Goal: Information Seeking & Learning: Learn about a topic

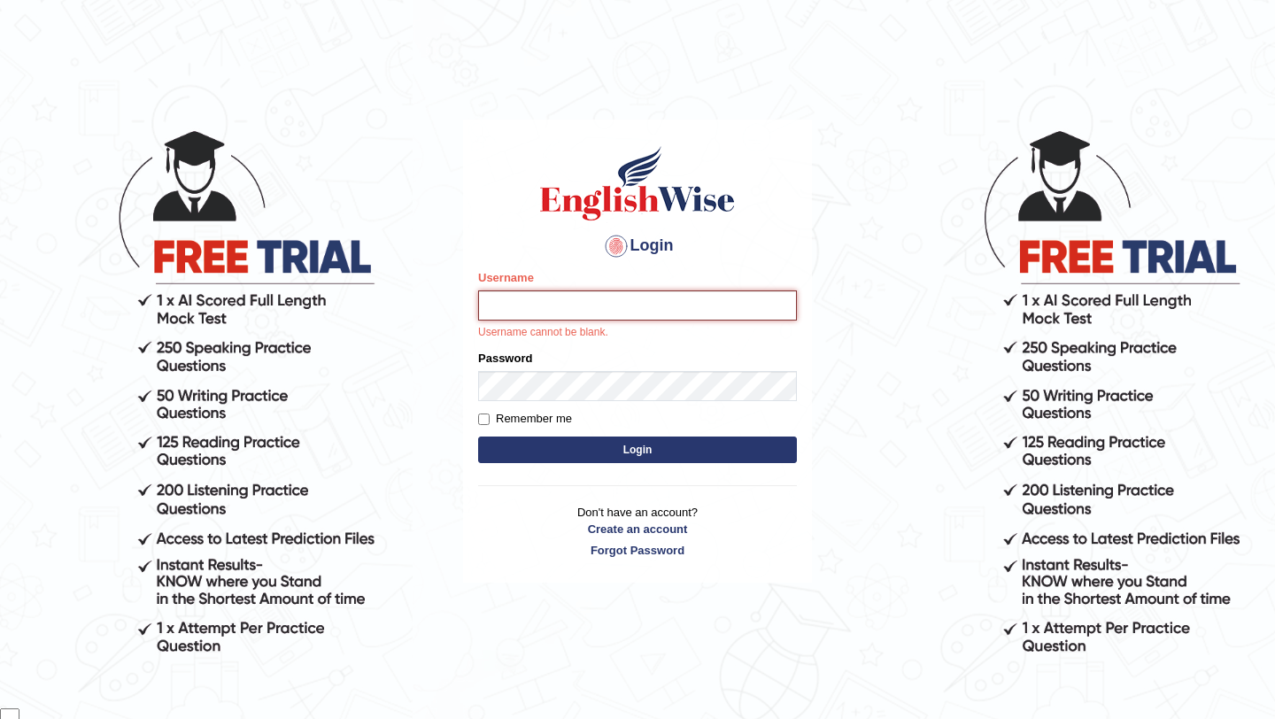
type input "samsubedi"
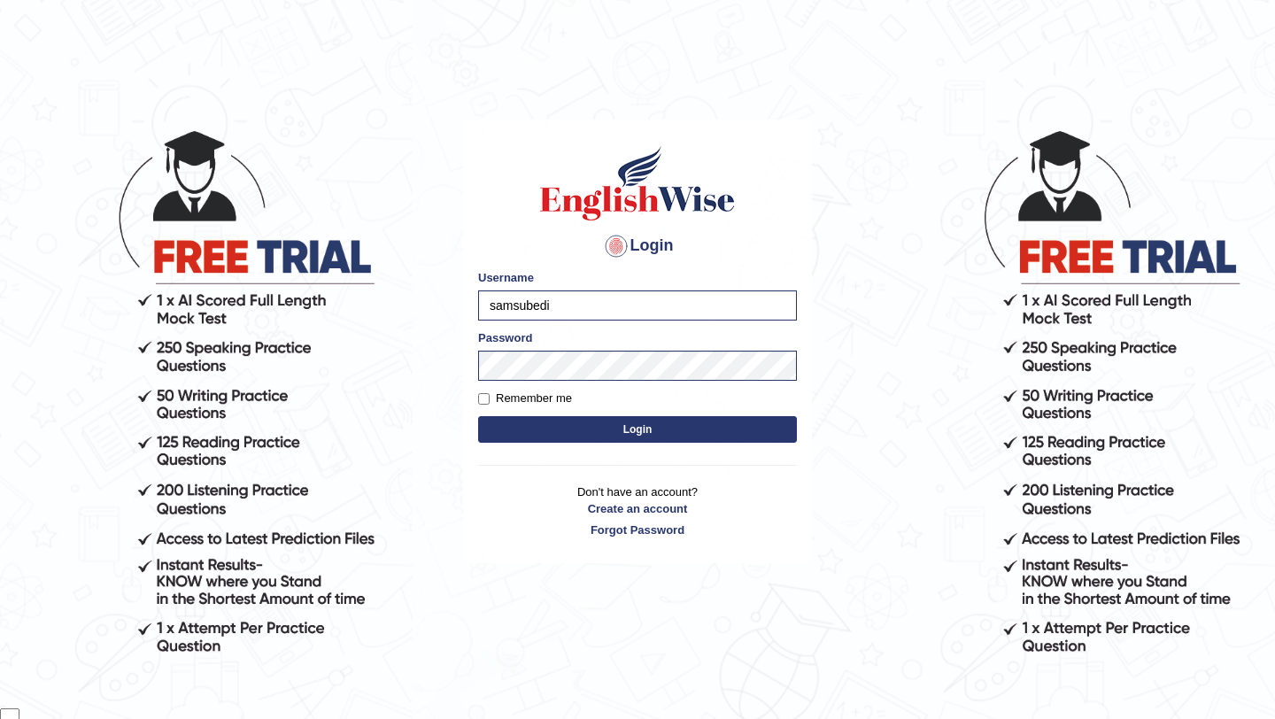
click at [615, 435] on button "Login" at bounding box center [637, 429] width 319 height 27
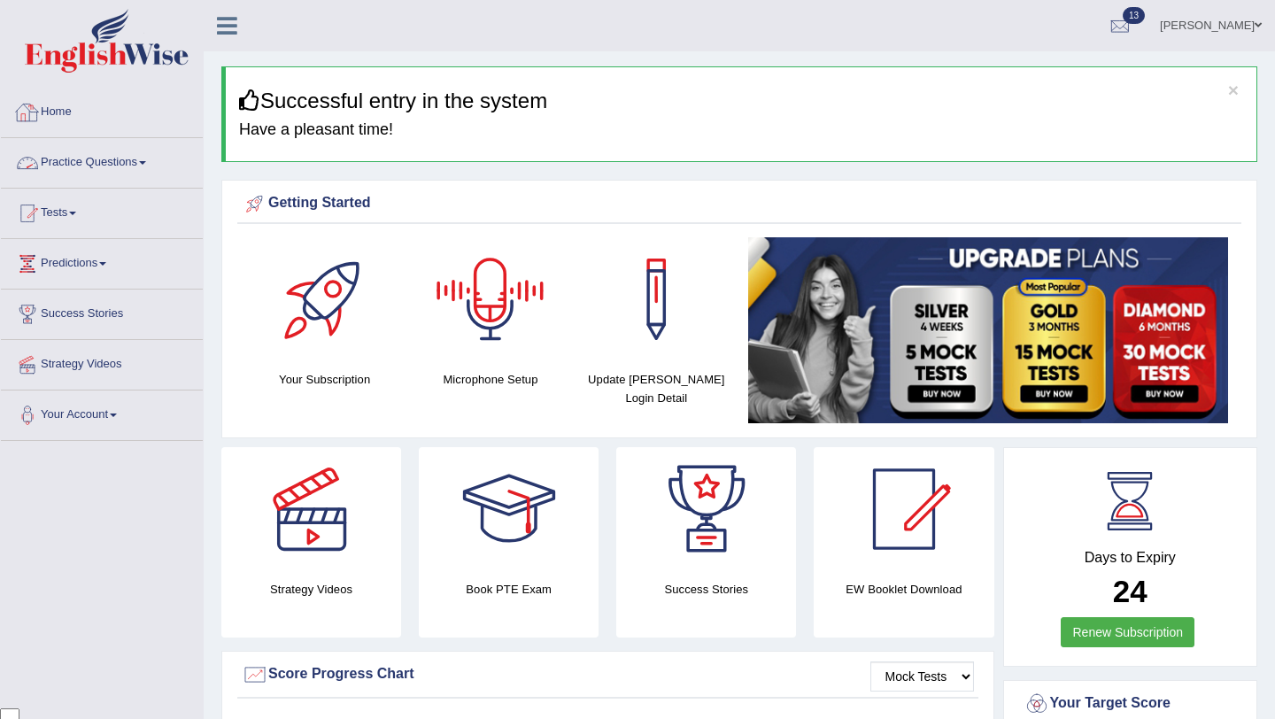
click at [146, 162] on span at bounding box center [142, 163] width 7 height 4
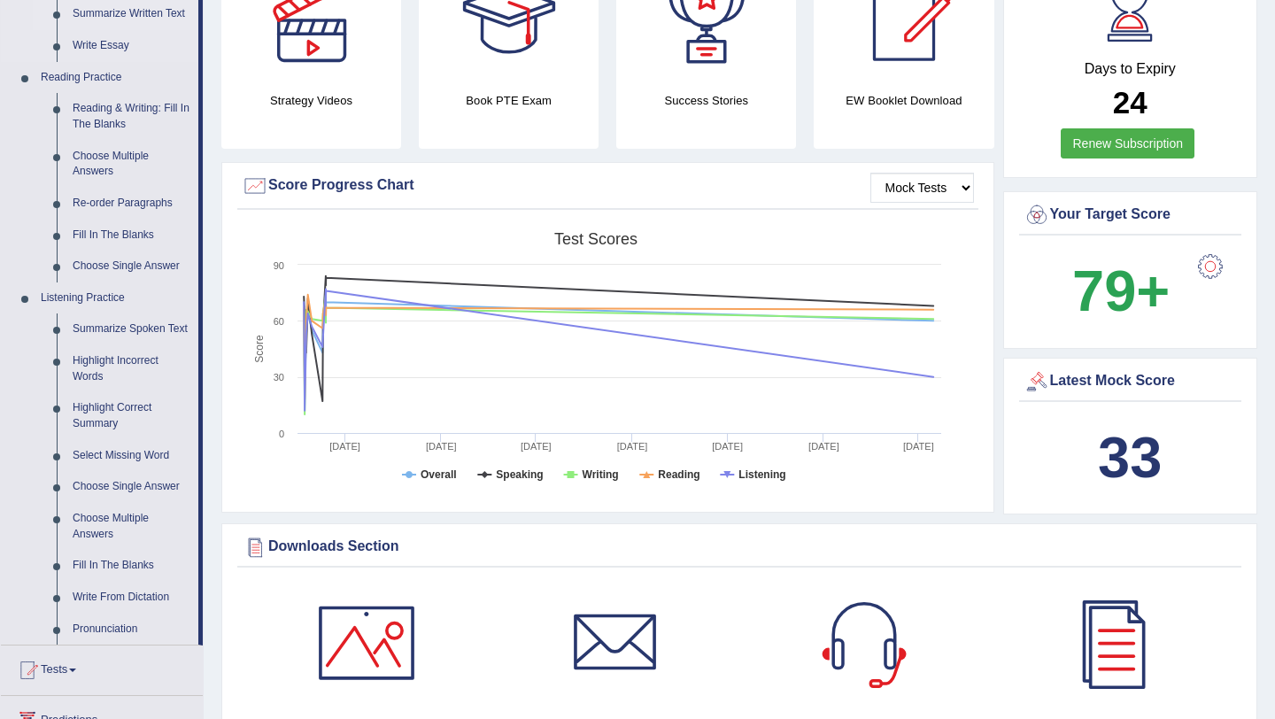
scroll to position [499, 0]
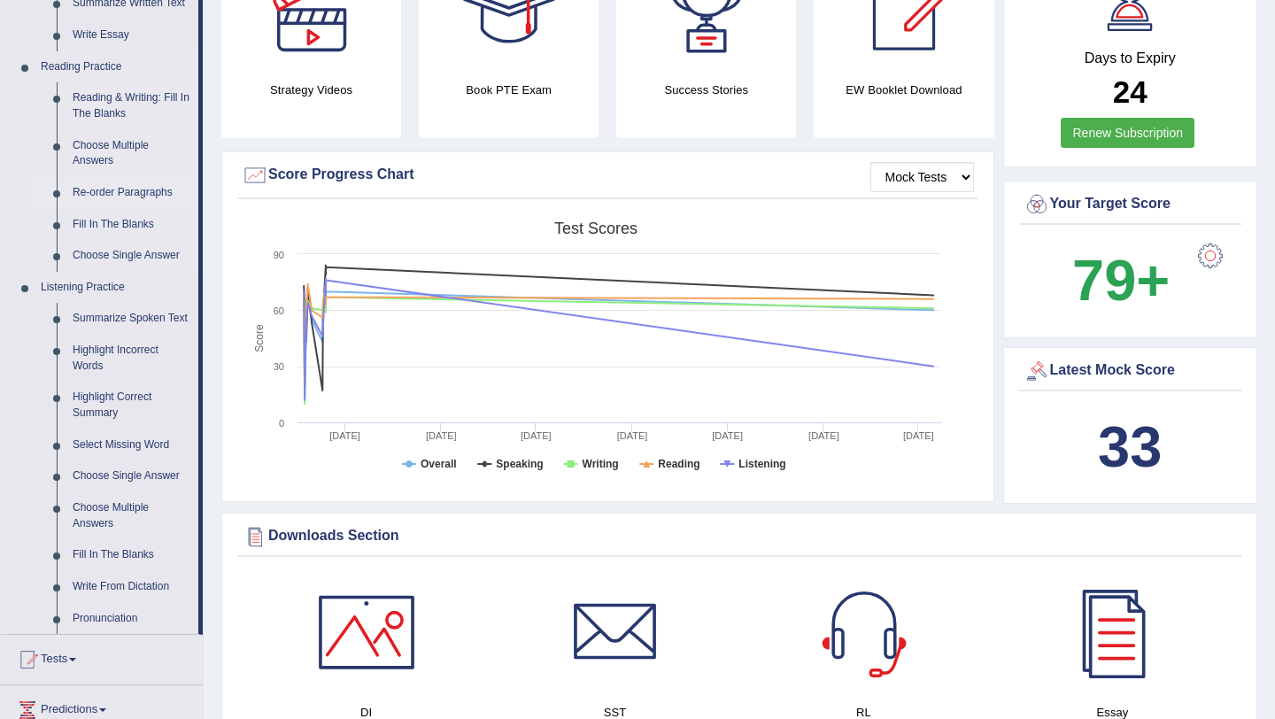
click at [128, 196] on link "Re-order Paragraphs" at bounding box center [132, 193] width 134 height 32
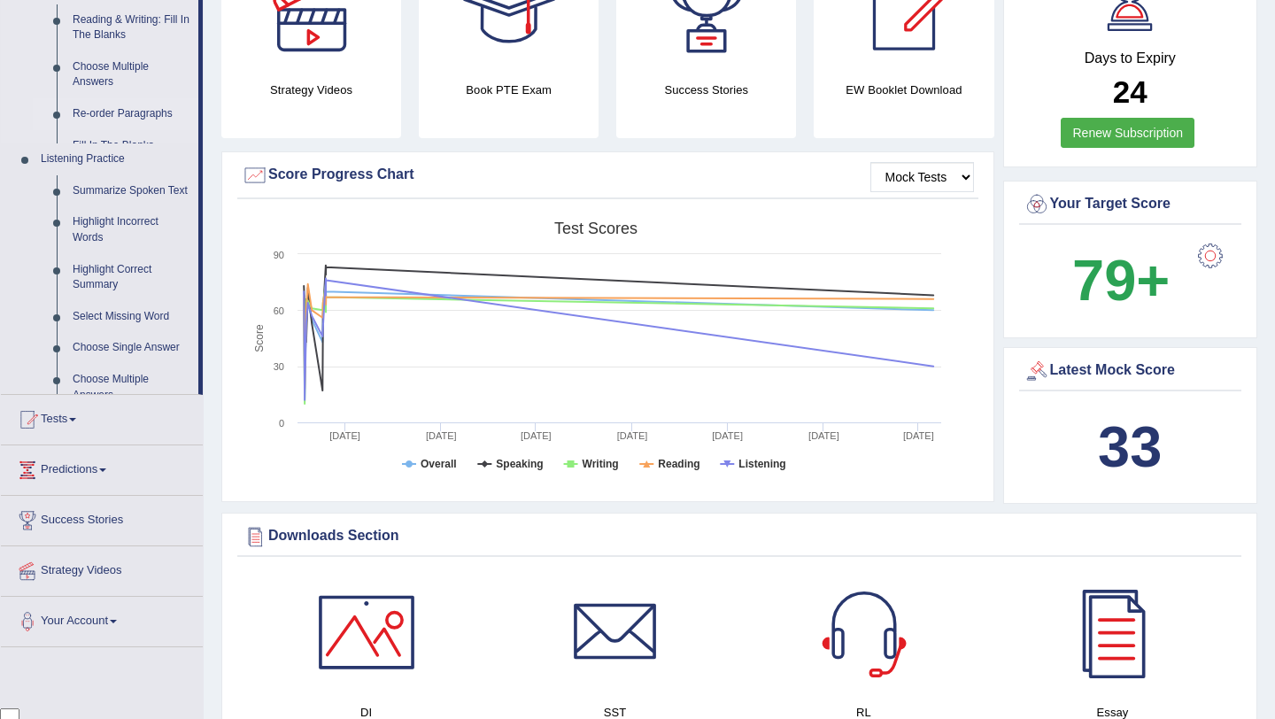
scroll to position [222, 0]
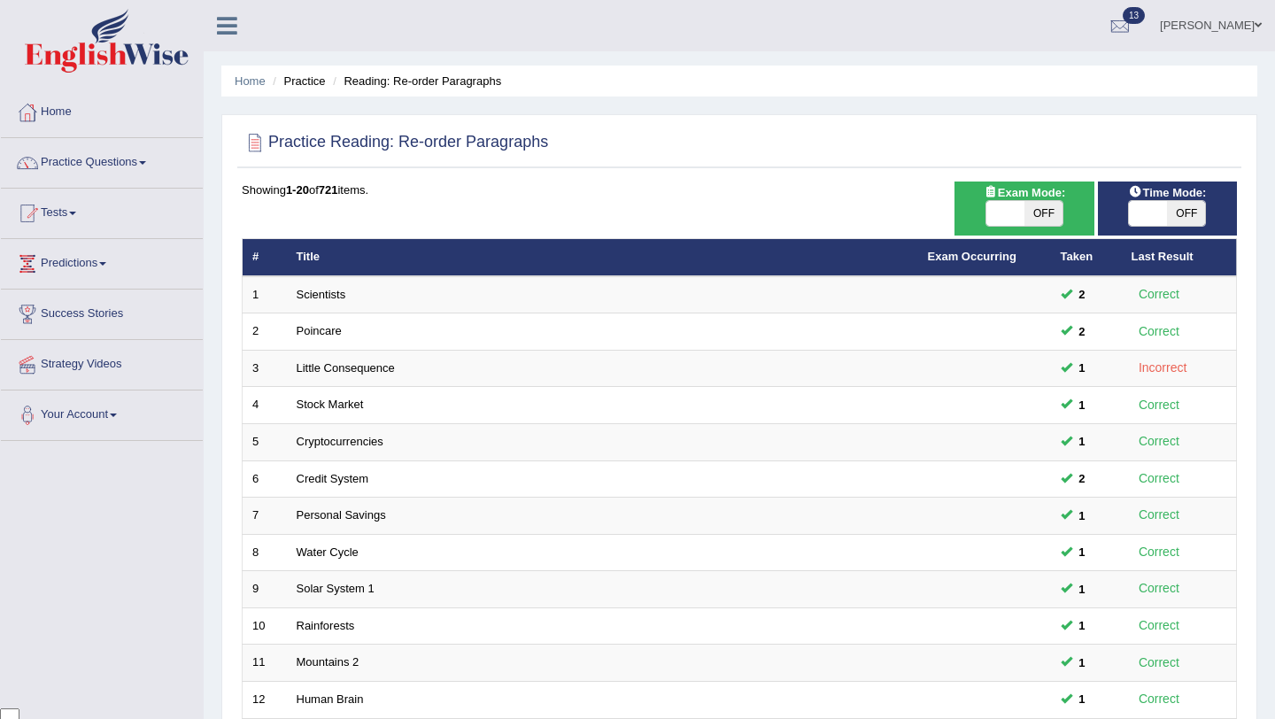
click at [1046, 209] on span "OFF" at bounding box center [1043, 213] width 38 height 25
checkbox input "true"
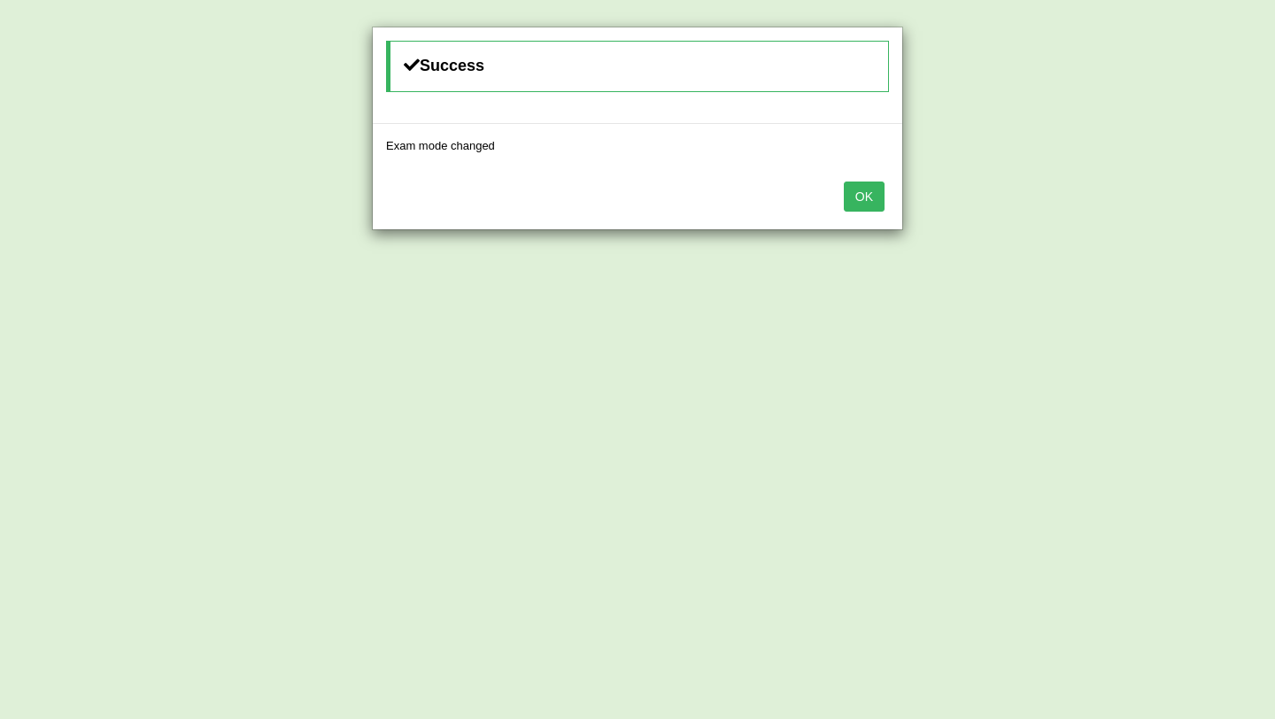
click at [884, 200] on div "OK" at bounding box center [637, 198] width 529 height 62
click at [864, 200] on button "OK" at bounding box center [864, 197] width 41 height 30
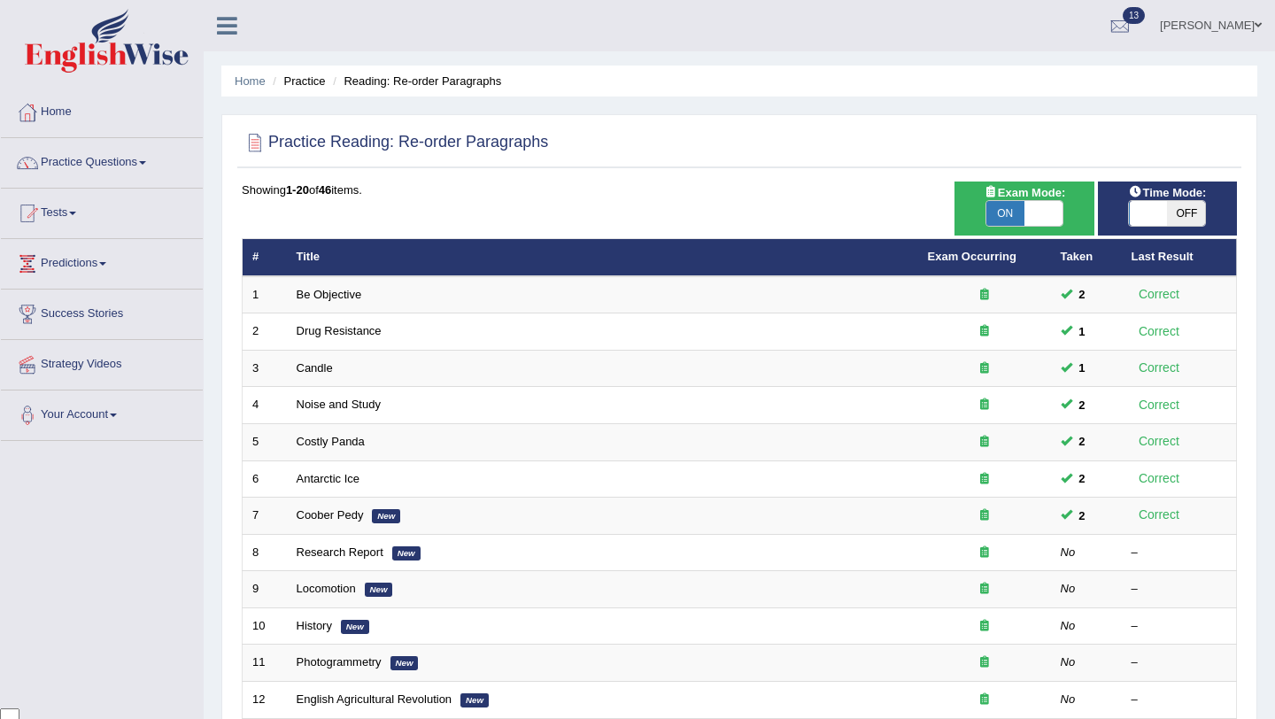
click at [1190, 204] on span "OFF" at bounding box center [1186, 213] width 38 height 25
checkbox input "true"
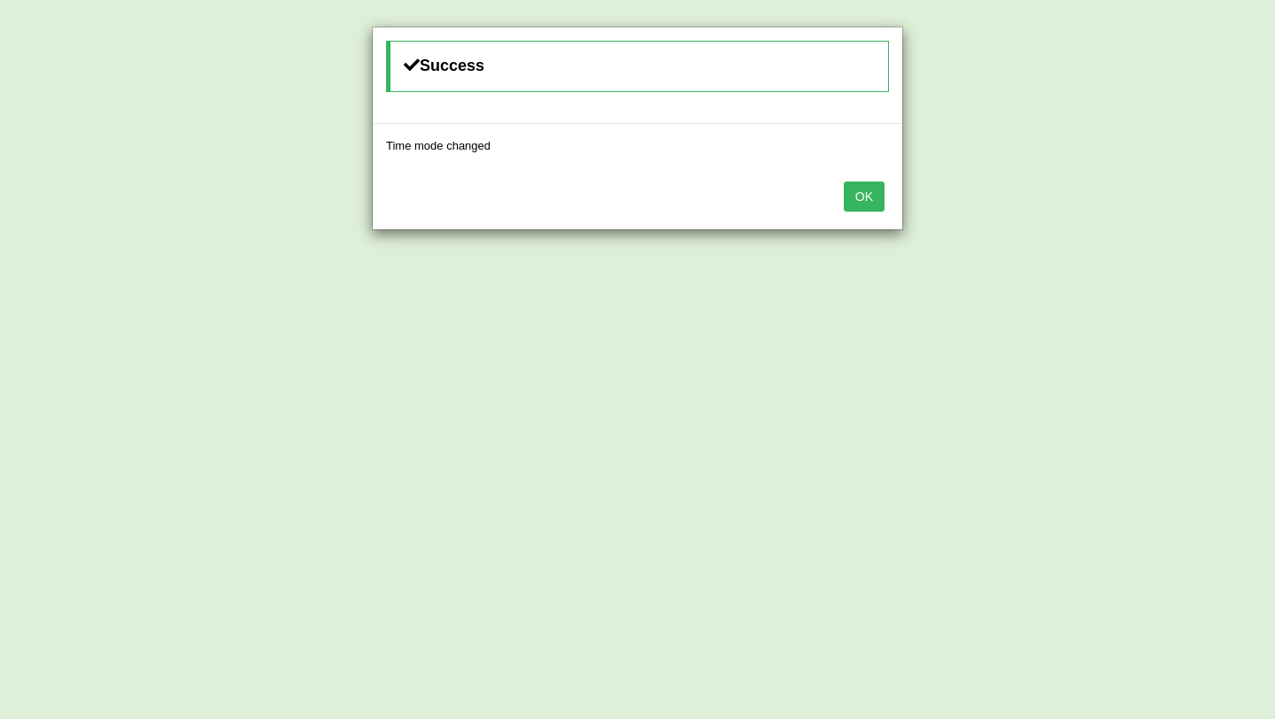
click at [869, 191] on button "OK" at bounding box center [864, 197] width 41 height 30
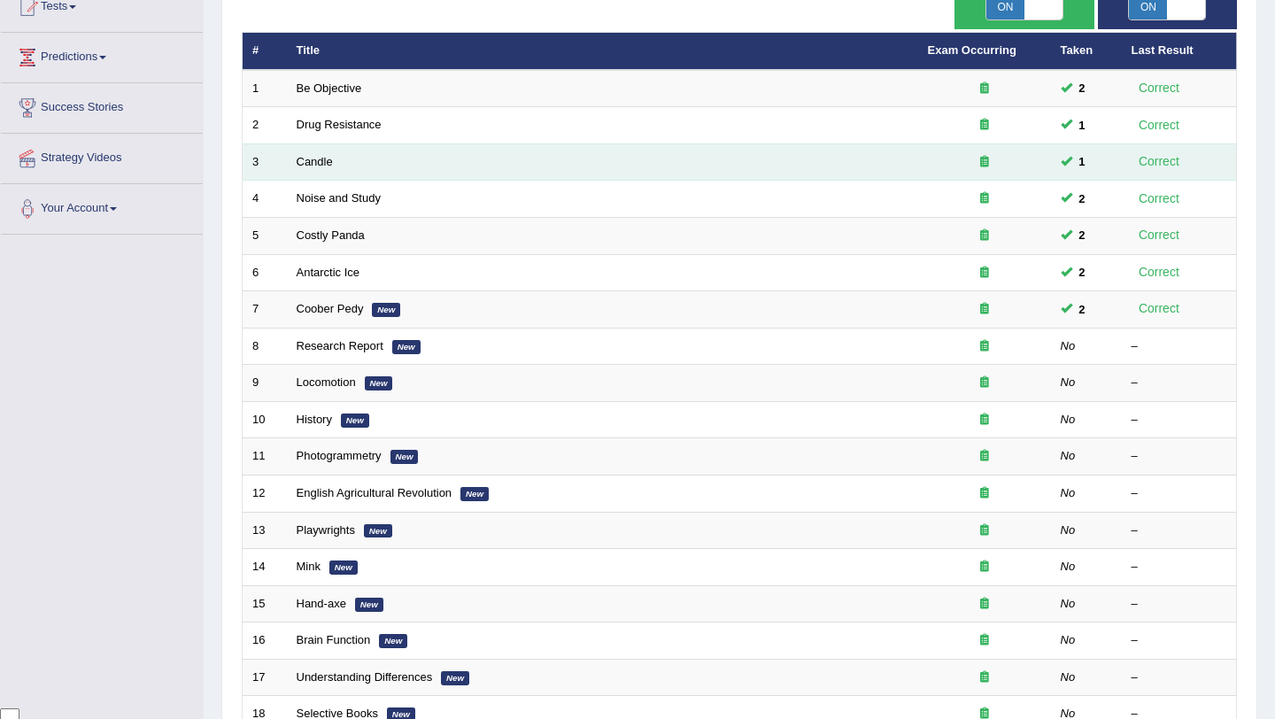
scroll to position [207, 0]
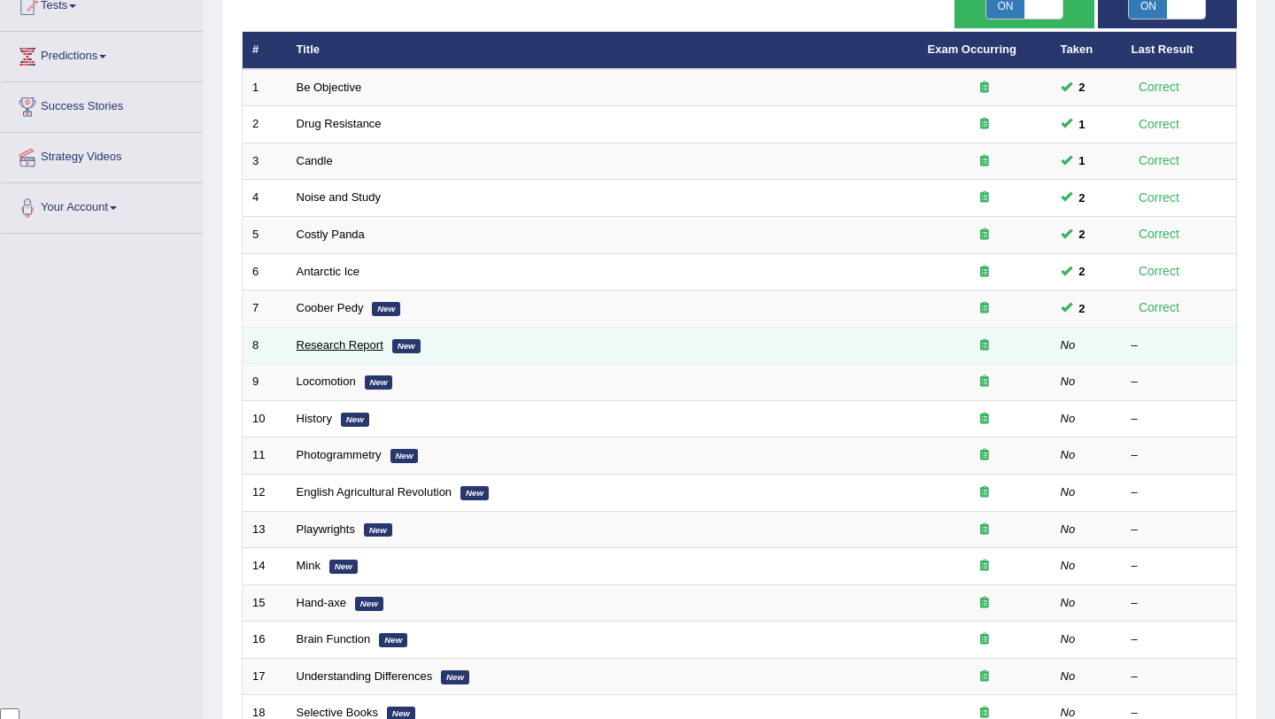
click at [317, 350] on link "Research Report" at bounding box center [340, 344] width 87 height 13
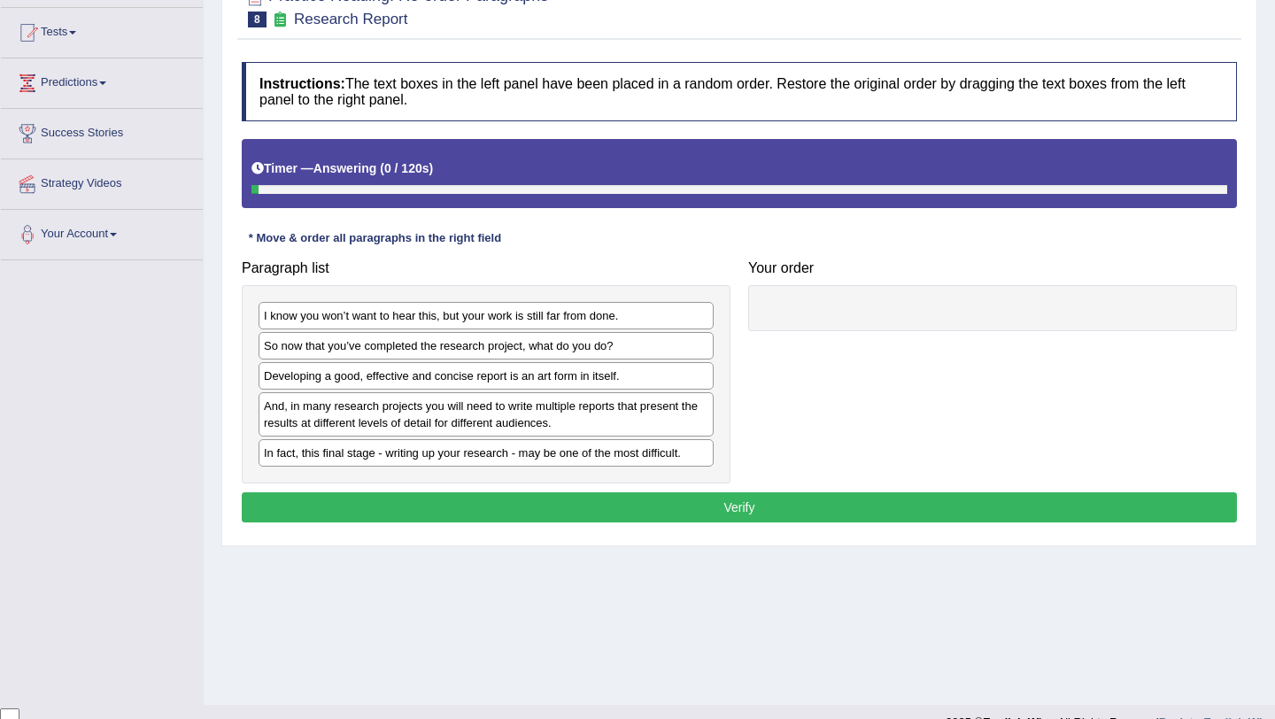
scroll to position [182, 0]
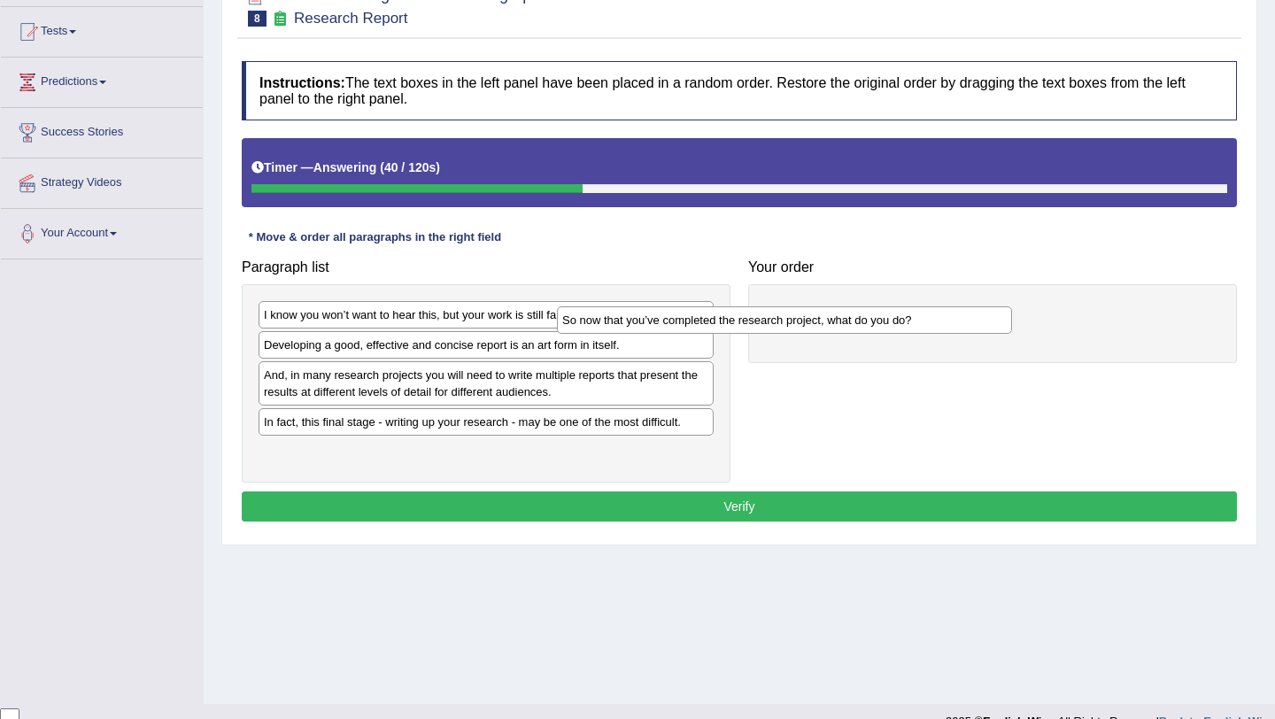
drag, startPoint x: 554, startPoint y: 347, endPoint x: 892, endPoint y: 299, distance: 340.7
click at [890, 306] on div "So now that you’ve completed the research project, what do you do?" at bounding box center [784, 319] width 455 height 27
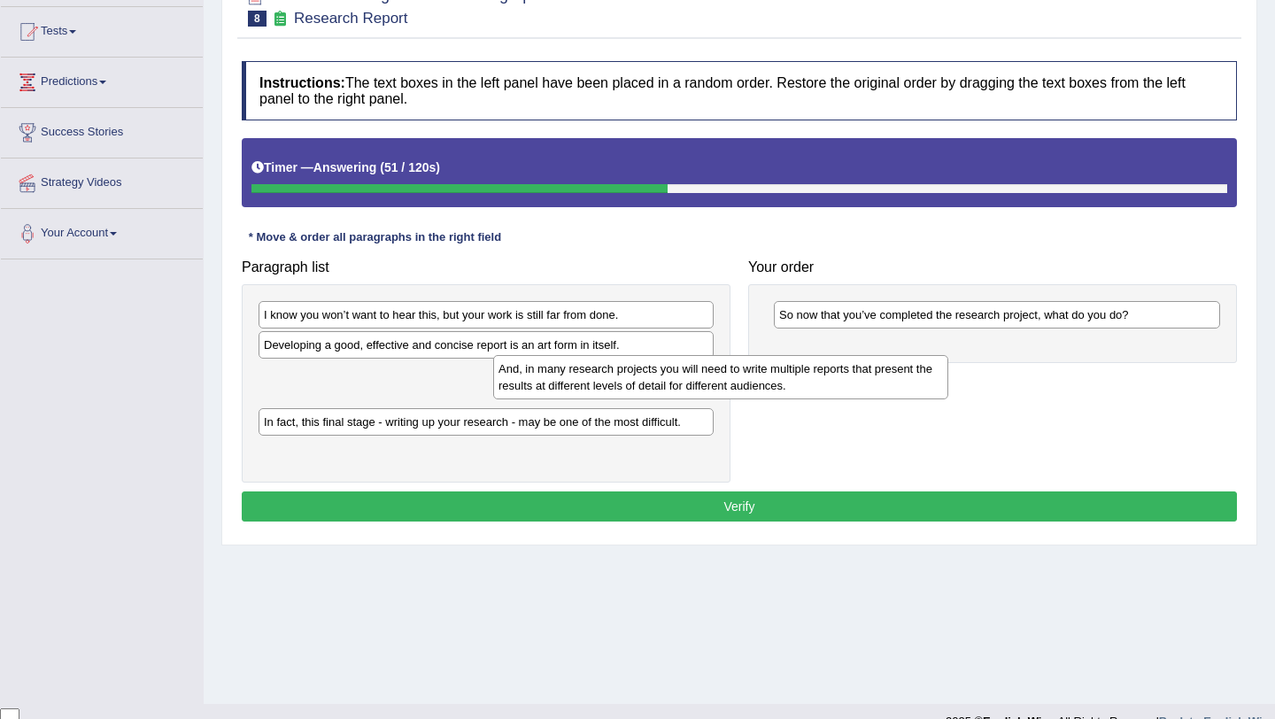
drag, startPoint x: 522, startPoint y: 379, endPoint x: 807, endPoint y: 343, distance: 286.5
click at [805, 355] on div "And, in many research projects you will need to write multiple reports that pre…" at bounding box center [720, 377] width 455 height 44
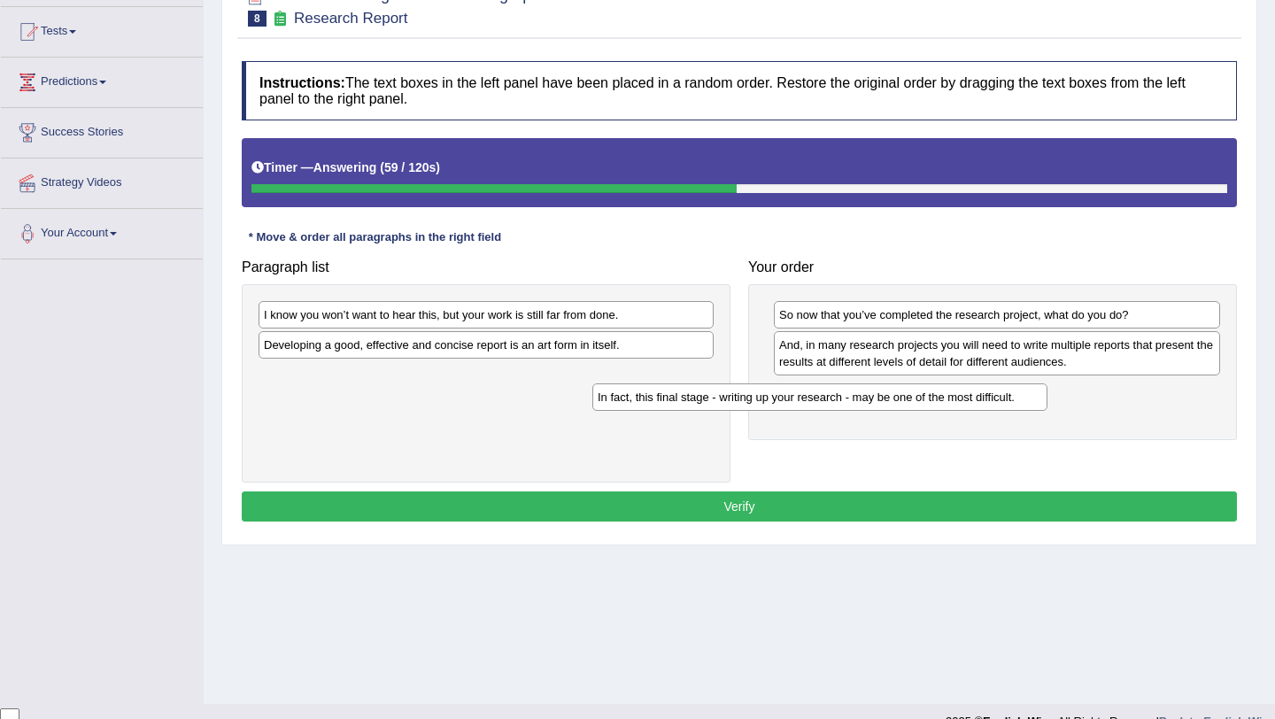
drag, startPoint x: 428, startPoint y: 375, endPoint x: 798, endPoint y: 384, distance: 370.2
click at [795, 385] on div "In fact, this final stage - writing up your research - may be one of the most d…" at bounding box center [819, 396] width 455 height 27
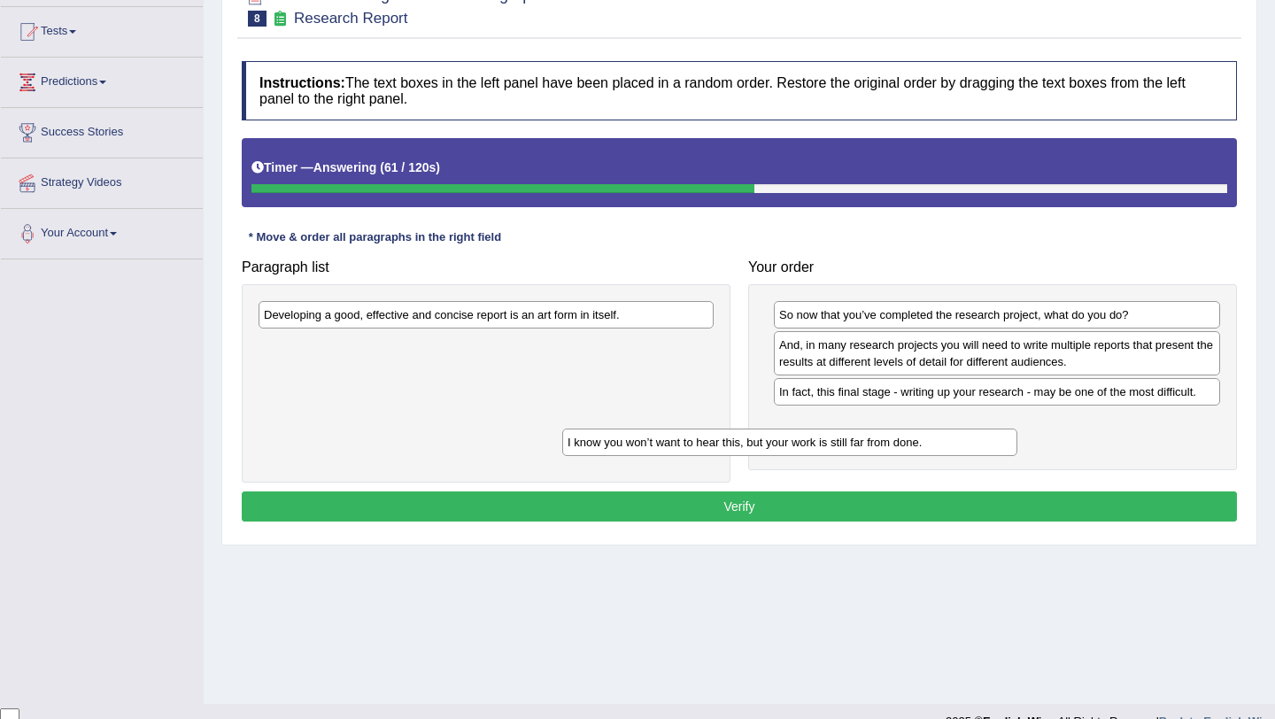
drag, startPoint x: 562, startPoint y: 315, endPoint x: 886, endPoint y: 436, distance: 346.0
click at [881, 441] on div "I know you won’t want to hear this, but your work is still far from done." at bounding box center [789, 442] width 455 height 27
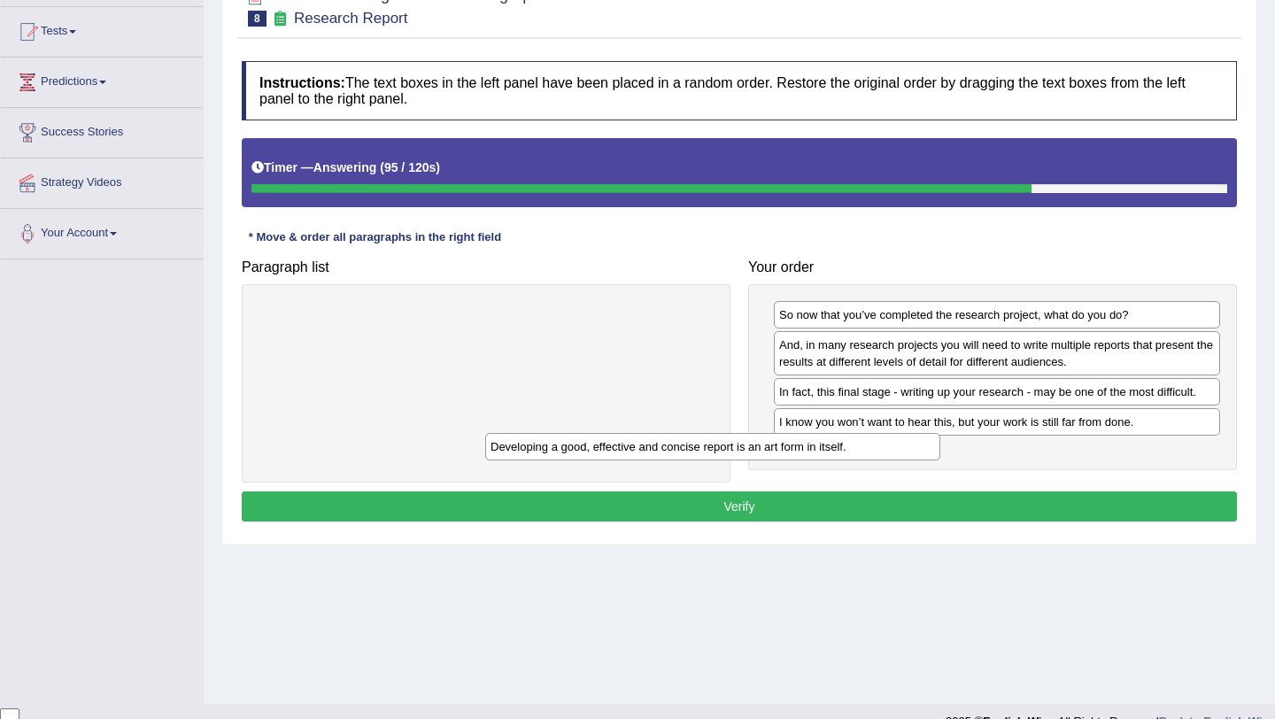
drag, startPoint x: 610, startPoint y: 311, endPoint x: 838, endPoint y: 442, distance: 263.3
click at [838, 442] on div "Developing a good, effective and concise report is an art form in itself." at bounding box center [712, 446] width 455 height 27
drag, startPoint x: 590, startPoint y: 315, endPoint x: 858, endPoint y: 467, distance: 308.0
click at [854, 461] on div "Developing a good, effective and concise report is an art form in itself." at bounding box center [730, 447] width 455 height 27
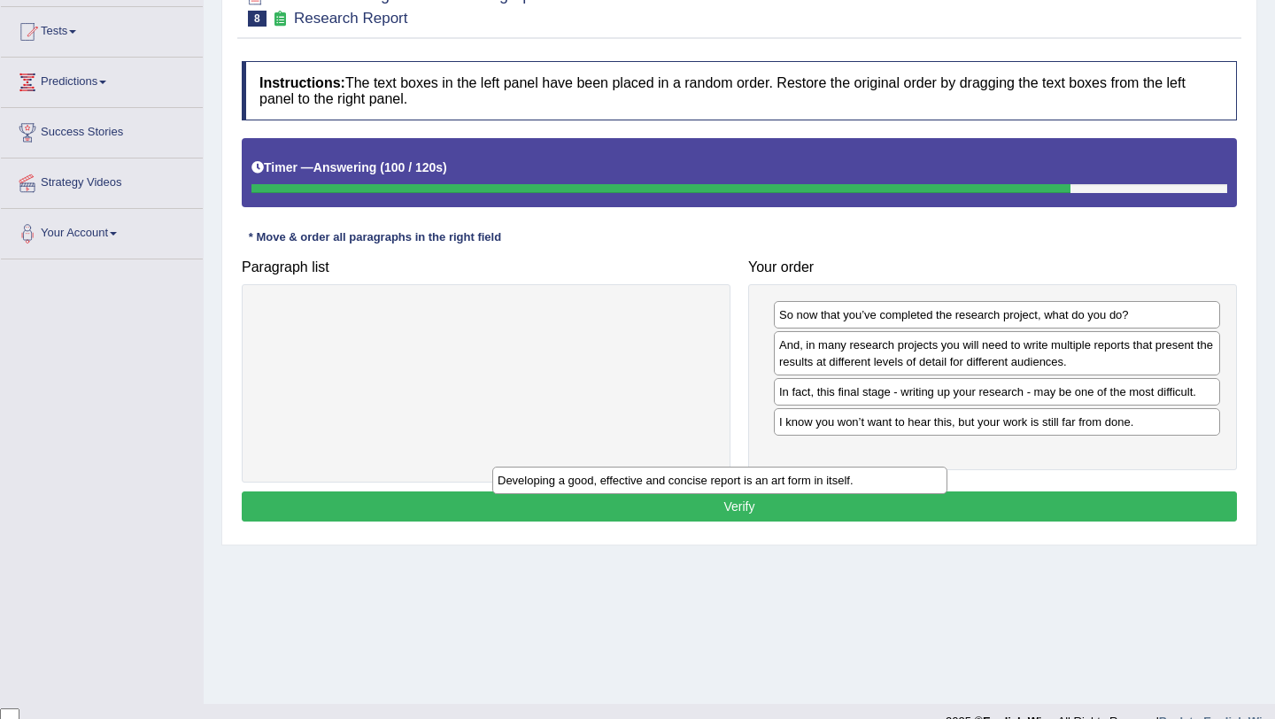
drag, startPoint x: 581, startPoint y: 319, endPoint x: 816, endPoint y: 485, distance: 288.4
click at [816, 485] on div "Developing a good, effective and concise report is an art form in itself." at bounding box center [719, 480] width 455 height 27
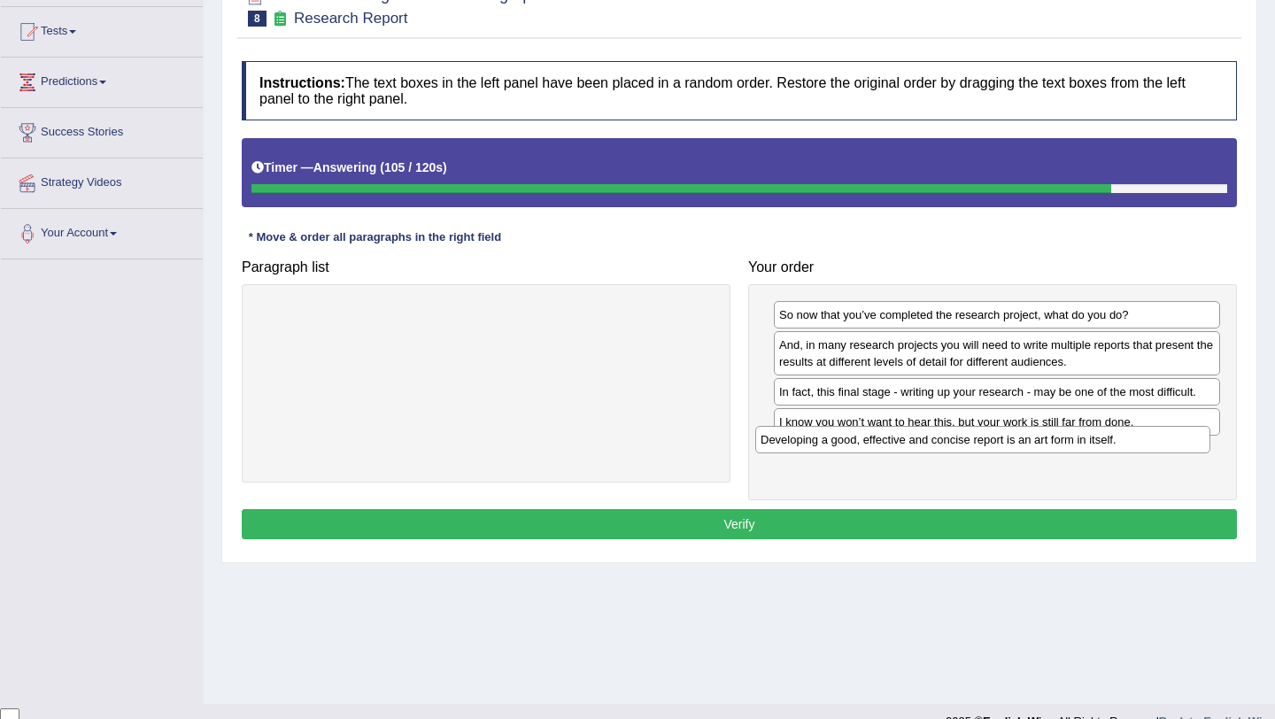
drag, startPoint x: 600, startPoint y: 316, endPoint x: 1097, endPoint y: 441, distance: 512.1
click at [1097, 441] on div "Developing a good, effective and concise report is an art form in itself." at bounding box center [982, 439] width 455 height 27
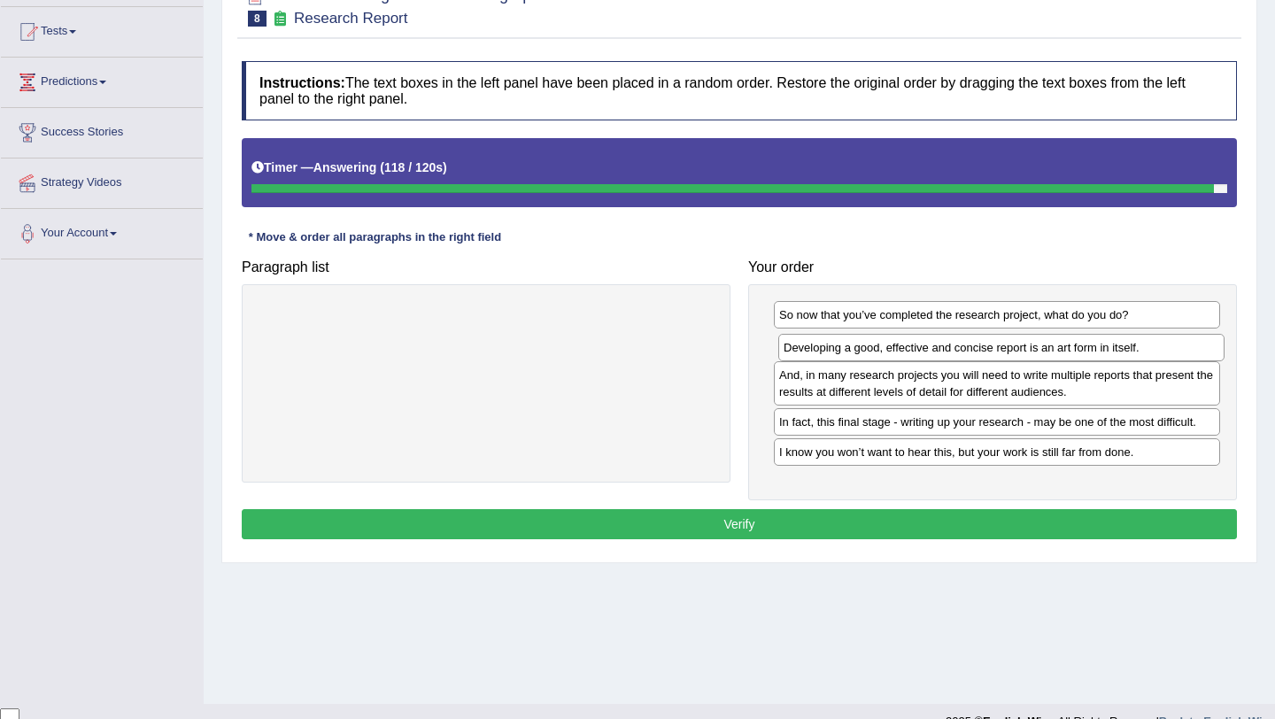
drag, startPoint x: 1087, startPoint y: 460, endPoint x: 1091, endPoint y: 359, distance: 101.0
click at [1091, 359] on div "Developing a good, effective and concise report is an art form in itself." at bounding box center [1001, 347] width 446 height 27
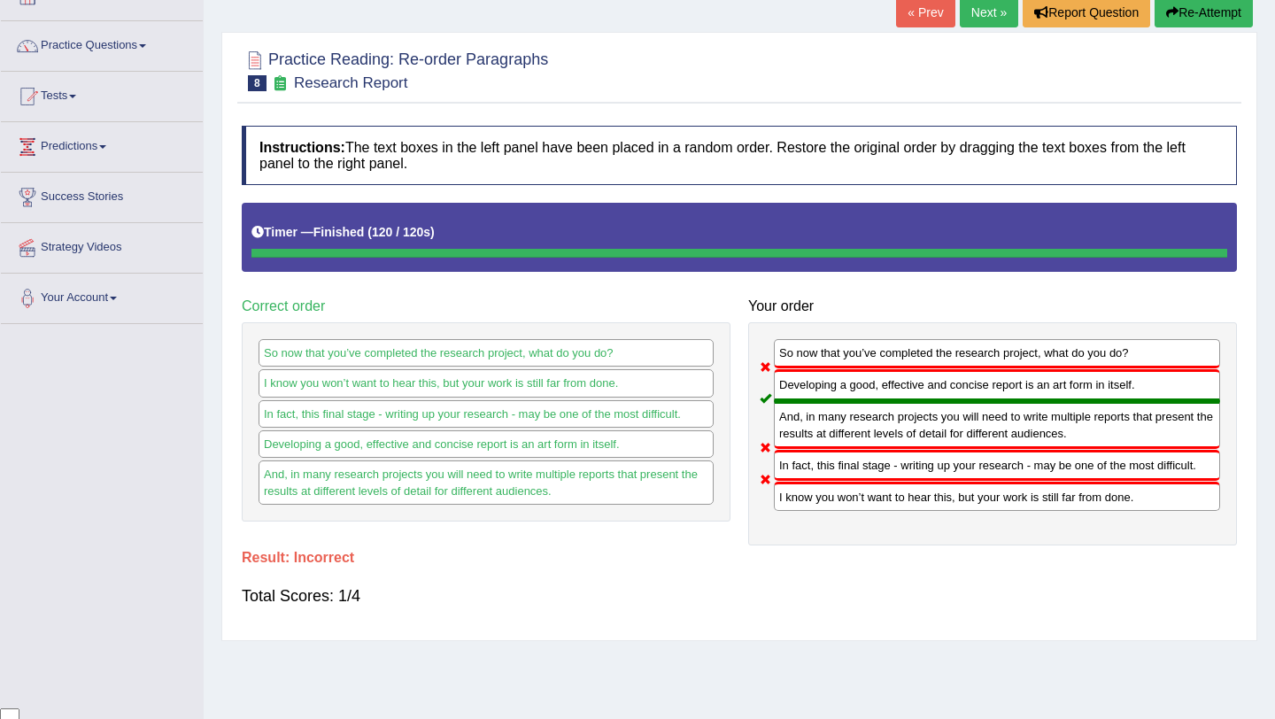
scroll to position [0, 0]
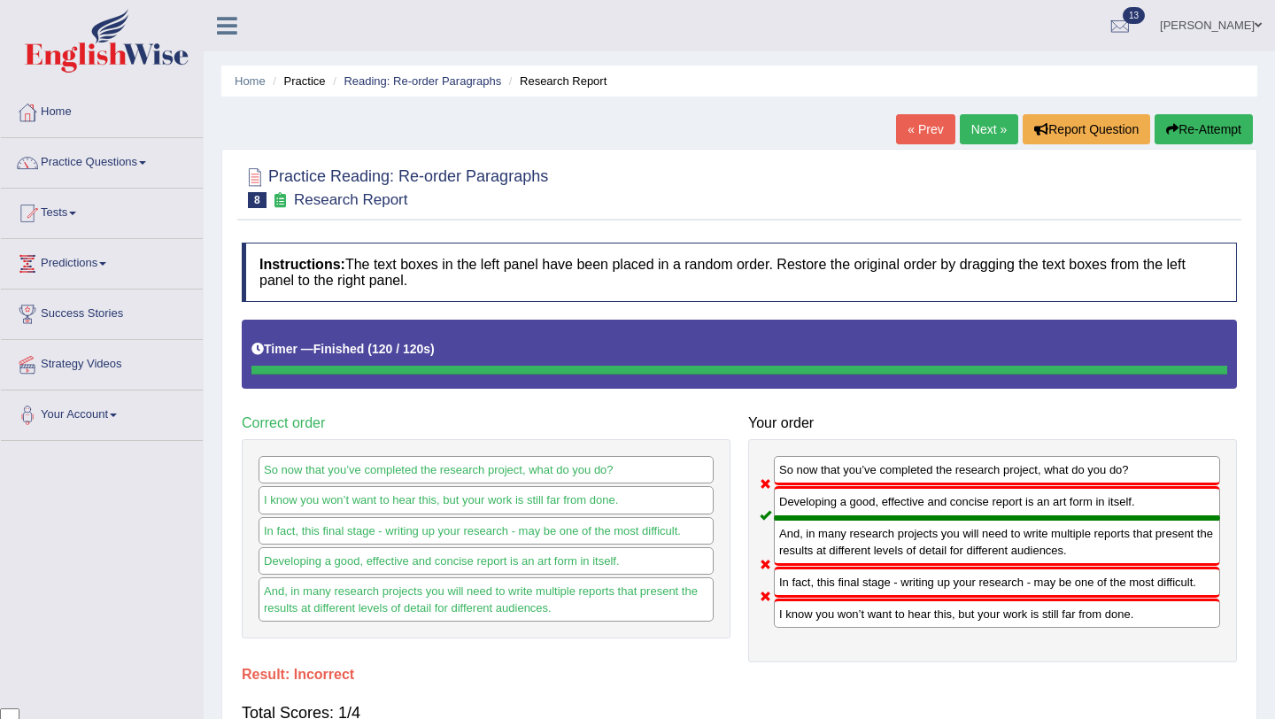
click at [1199, 138] on button "Re-Attempt" at bounding box center [1204, 129] width 98 height 30
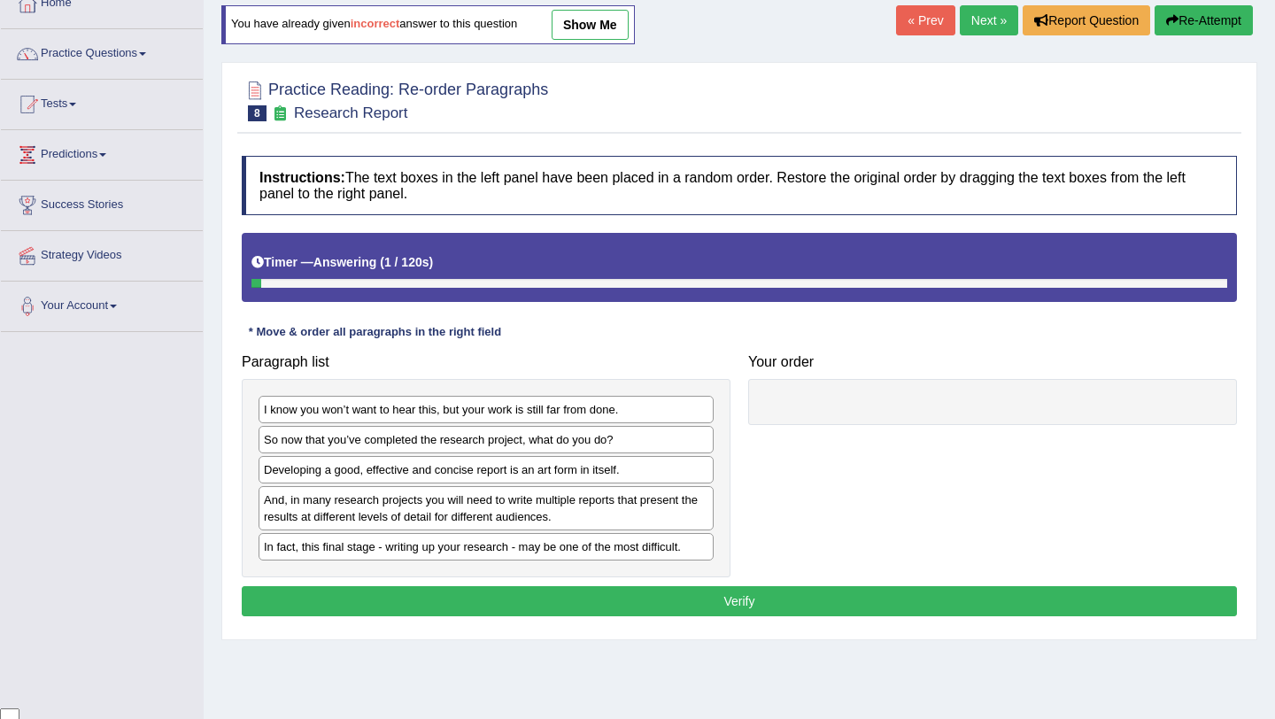
scroll to position [153, 0]
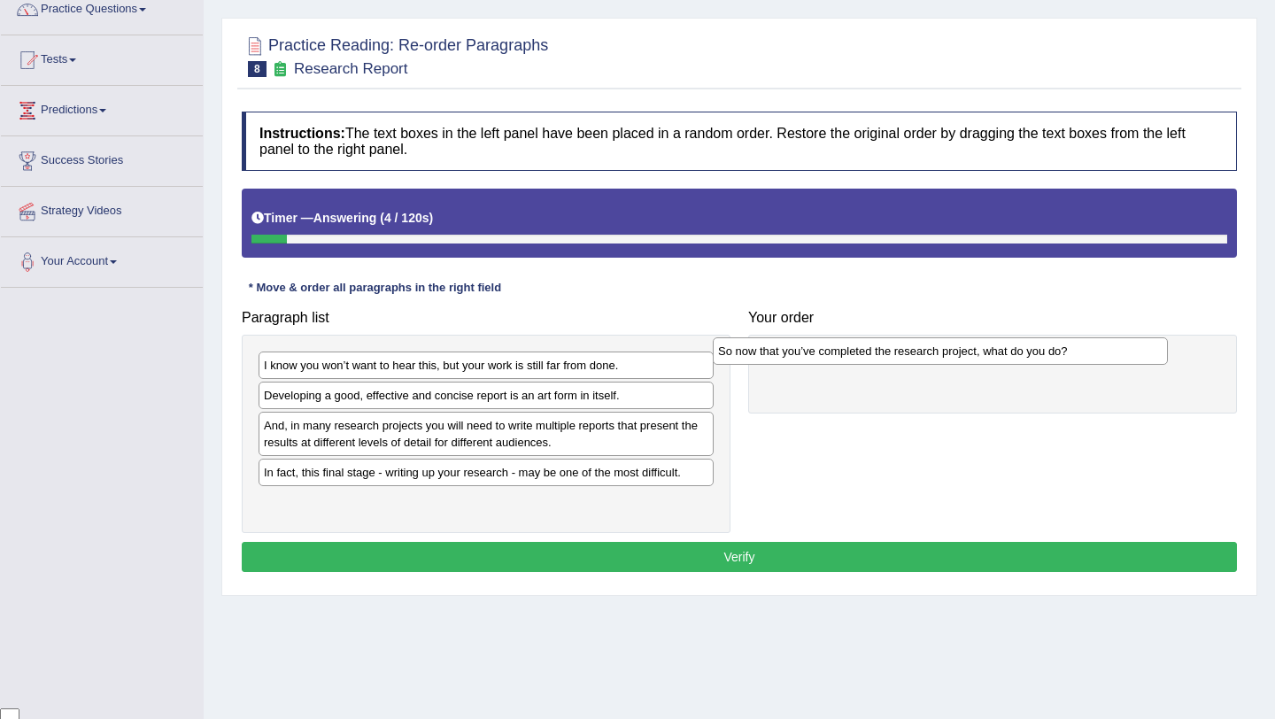
drag, startPoint x: 579, startPoint y: 396, endPoint x: 1035, endPoint y: 351, distance: 458.1
click at [1035, 351] on div "So now that you’ve completed the research project, what do you do?" at bounding box center [940, 350] width 455 height 27
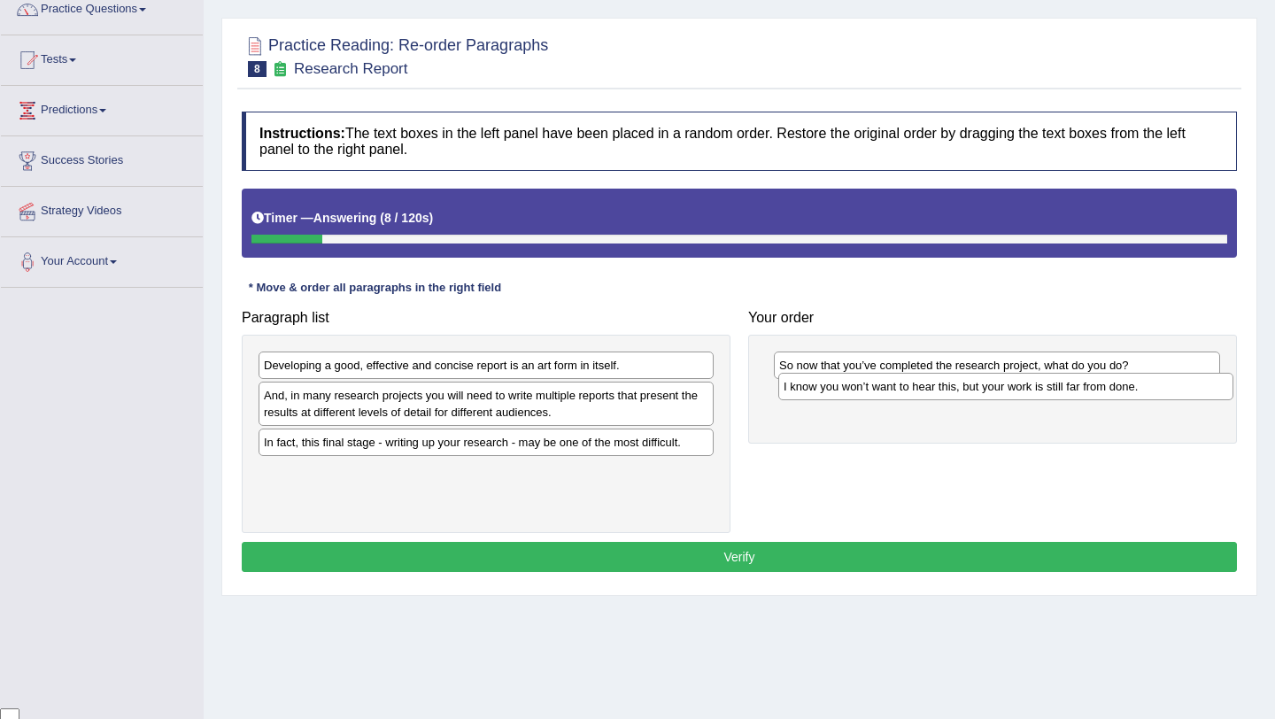
drag, startPoint x: 540, startPoint y: 363, endPoint x: 1060, endPoint y: 383, distance: 520.1
click at [1060, 383] on div "I know you won’t want to hear this, but your work is still far from done." at bounding box center [1005, 386] width 455 height 27
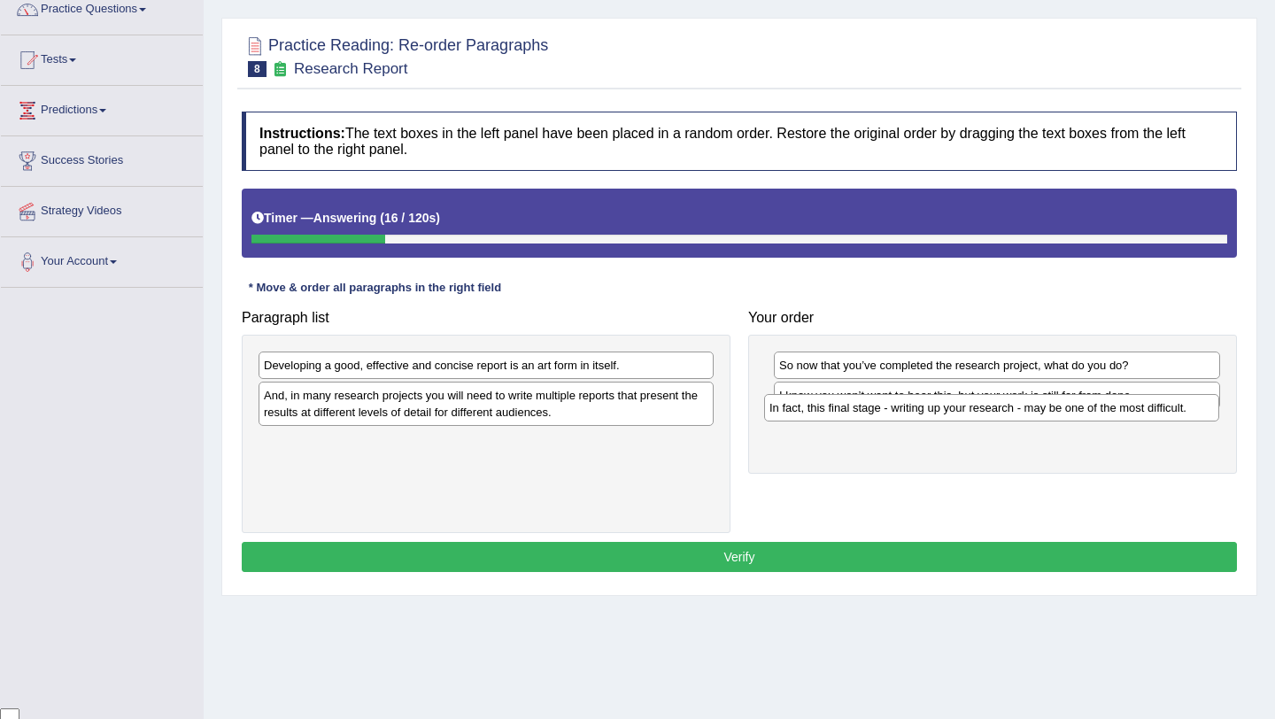
drag, startPoint x: 662, startPoint y: 444, endPoint x: 1163, endPoint y: 406, distance: 502.6
click at [1162, 407] on div "In fact, this final stage - writing up your research - may be one of the most d…" at bounding box center [991, 407] width 455 height 27
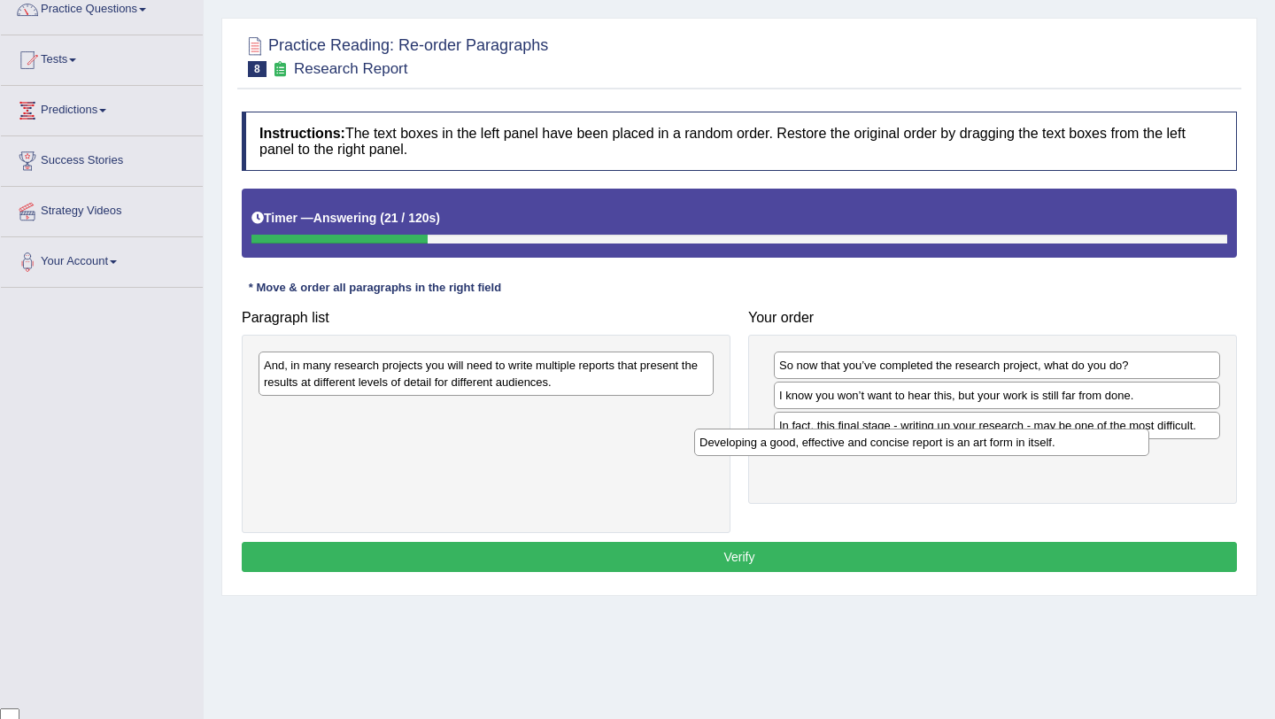
drag, startPoint x: 585, startPoint y: 365, endPoint x: 1051, endPoint y: 447, distance: 472.9
click at [1050, 446] on div "Developing a good, effective and concise report is an art form in itself." at bounding box center [921, 442] width 455 height 27
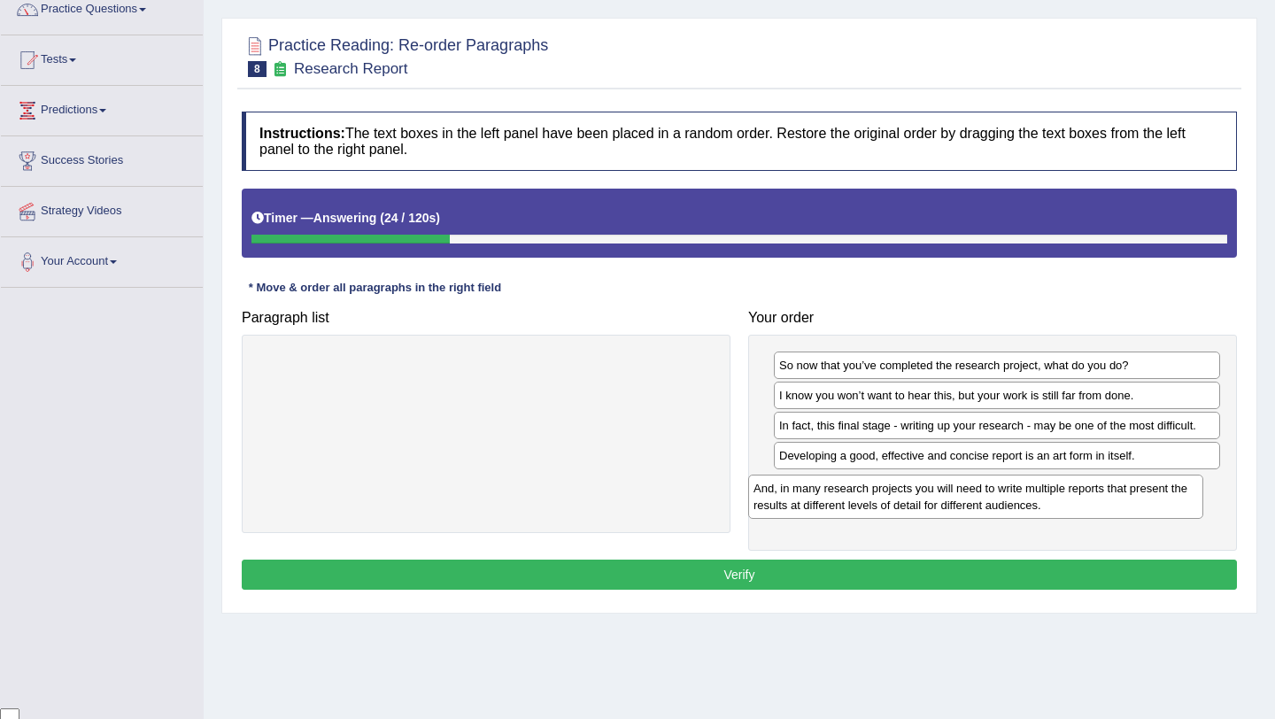
drag, startPoint x: 640, startPoint y: 363, endPoint x: 1144, endPoint y: 480, distance: 517.2
click at [1144, 480] on div "And, in many research projects you will need to write multiple reports that pre…" at bounding box center [975, 497] width 455 height 44
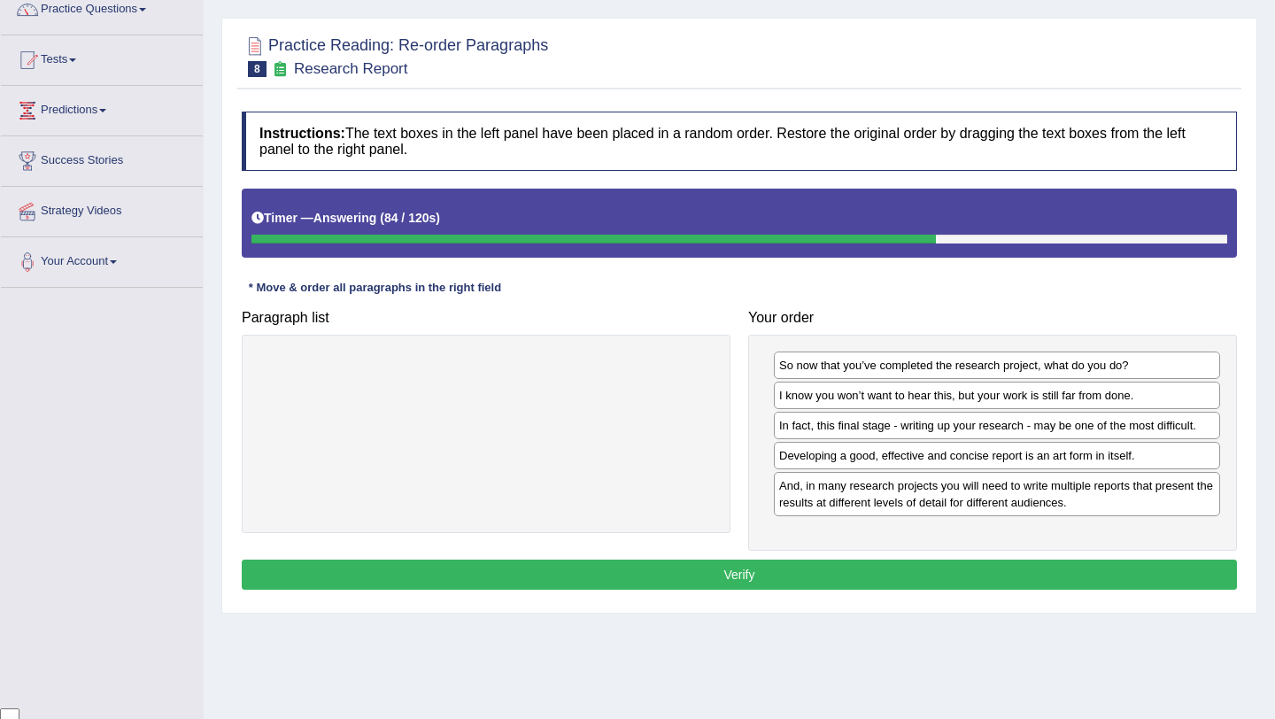
click at [973, 578] on button "Verify" at bounding box center [739, 575] width 995 height 30
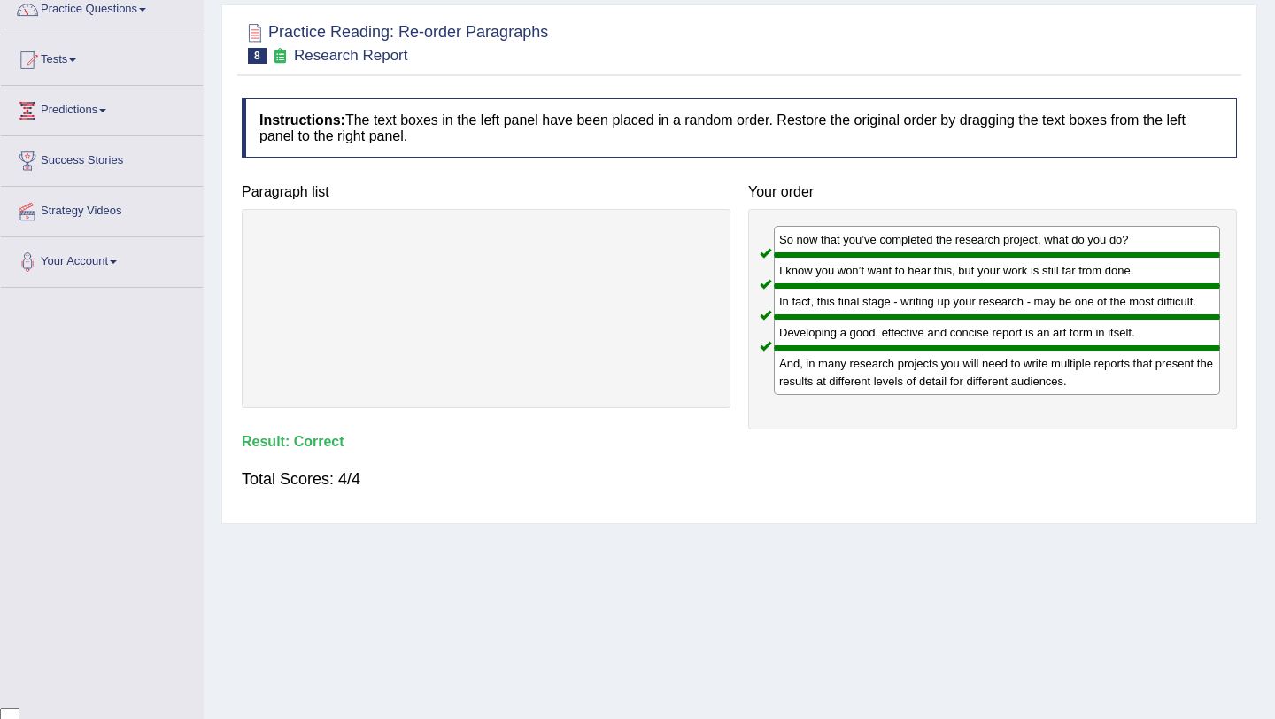
scroll to position [0, 0]
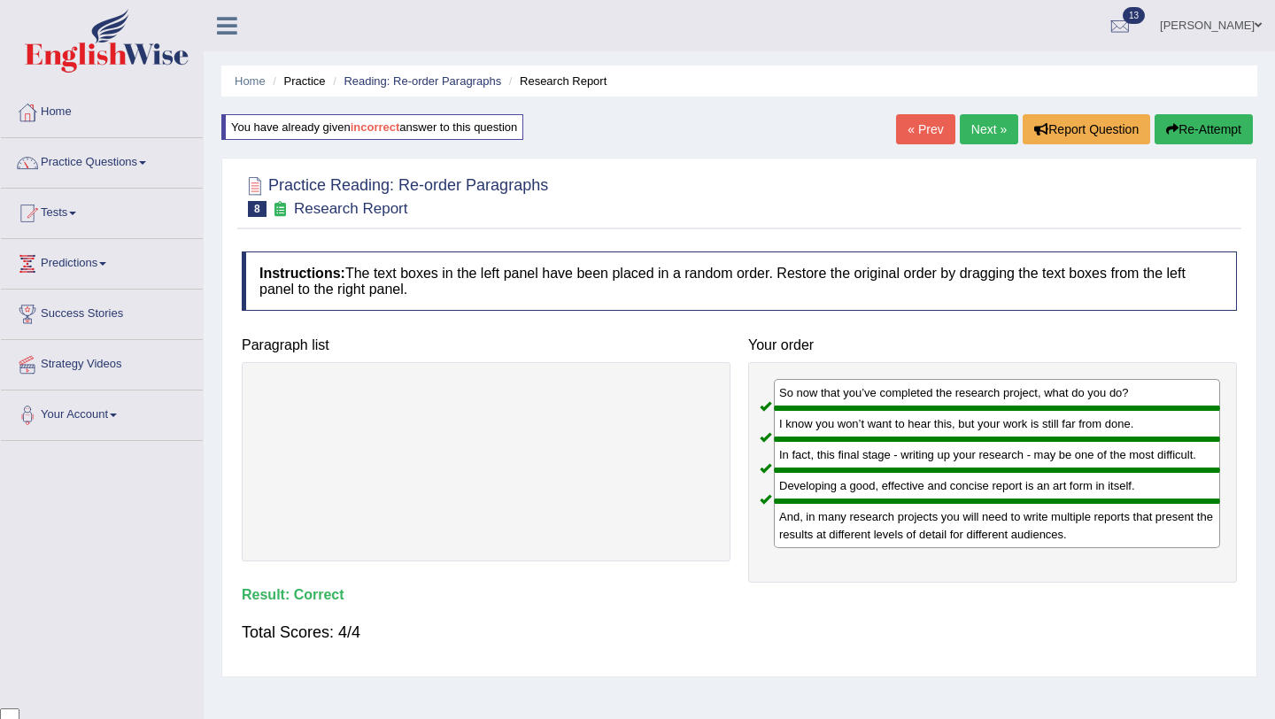
click at [981, 136] on link "Next »" at bounding box center [989, 129] width 58 height 30
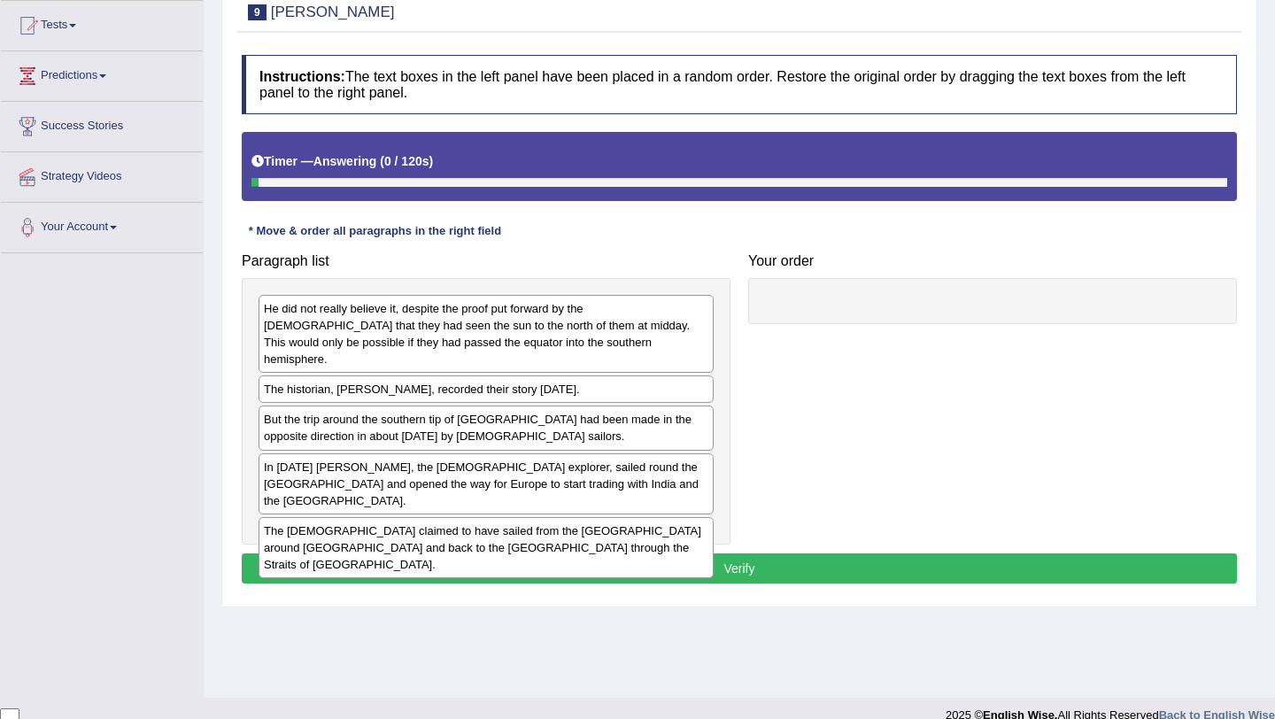
scroll to position [206, 0]
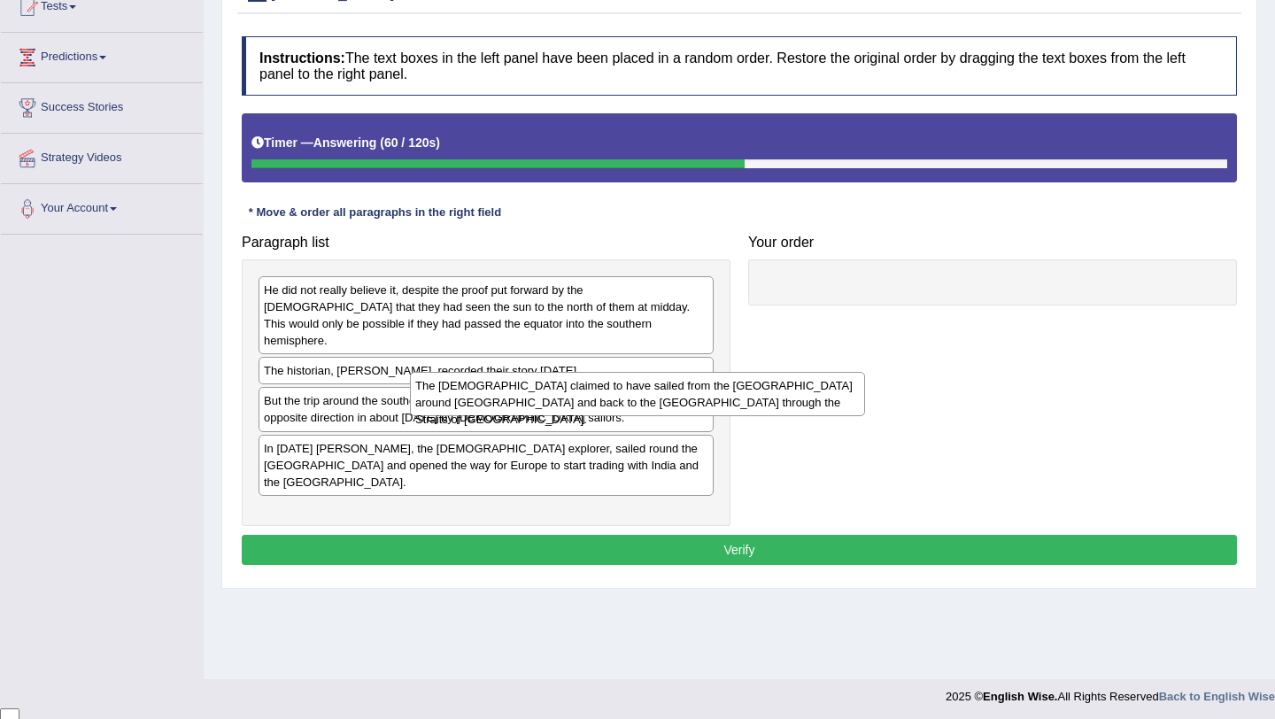
drag, startPoint x: 631, startPoint y: 490, endPoint x: 868, endPoint y: 332, distance: 284.6
click at [860, 372] on div "The [DEMOGRAPHIC_DATA] claimed to have sailed from the [GEOGRAPHIC_DATA] around…" at bounding box center [637, 394] width 455 height 44
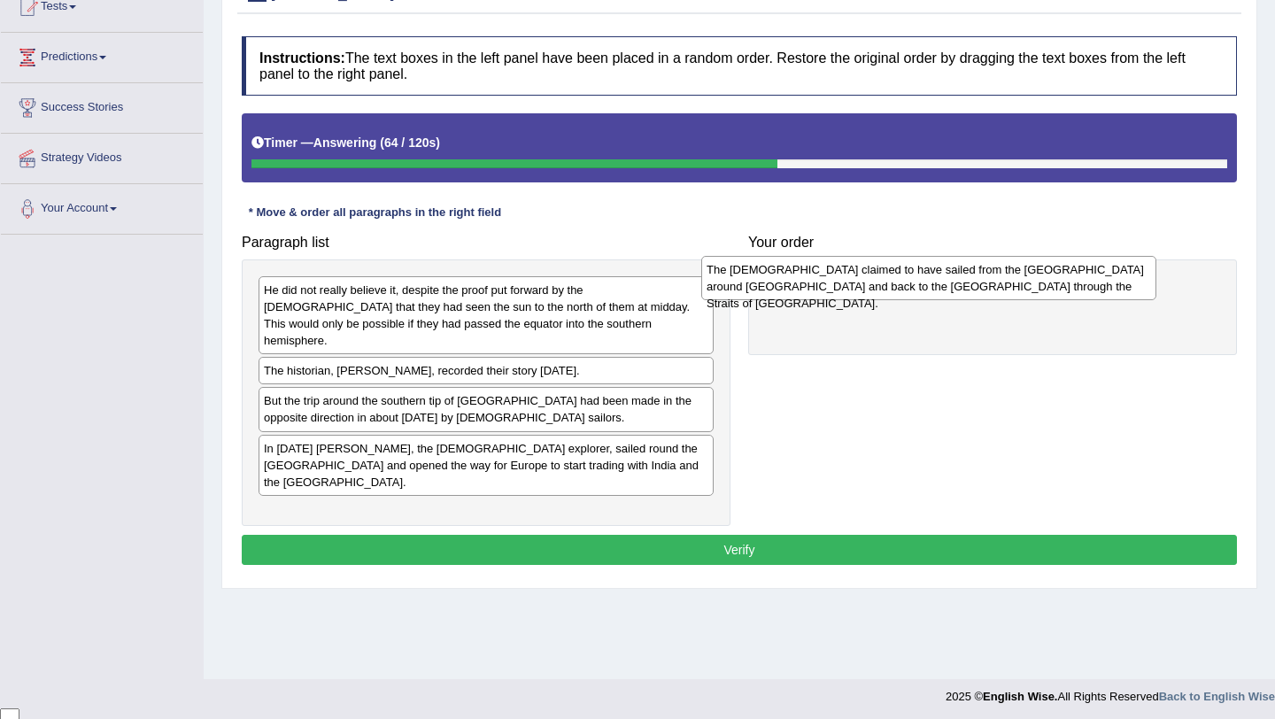
drag, startPoint x: 606, startPoint y: 490, endPoint x: 1048, endPoint y: 279, distance: 490.3
click at [1048, 281] on div "The [DEMOGRAPHIC_DATA] claimed to have sailed from the [GEOGRAPHIC_DATA] around…" at bounding box center [928, 278] width 455 height 44
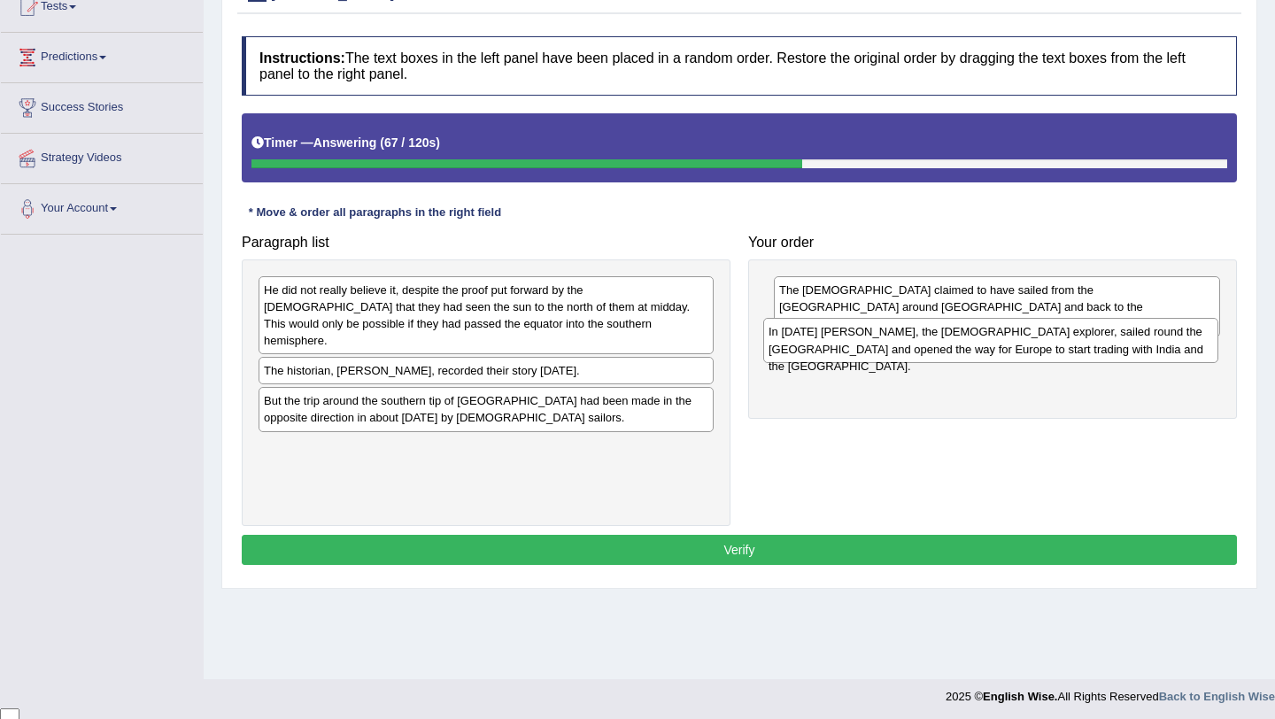
drag, startPoint x: 613, startPoint y: 432, endPoint x: 1117, endPoint y: 333, distance: 514.3
click at [1117, 333] on div "In [DATE] [PERSON_NAME], the [DEMOGRAPHIC_DATA] explorer, sailed round the [GEO…" at bounding box center [990, 340] width 455 height 44
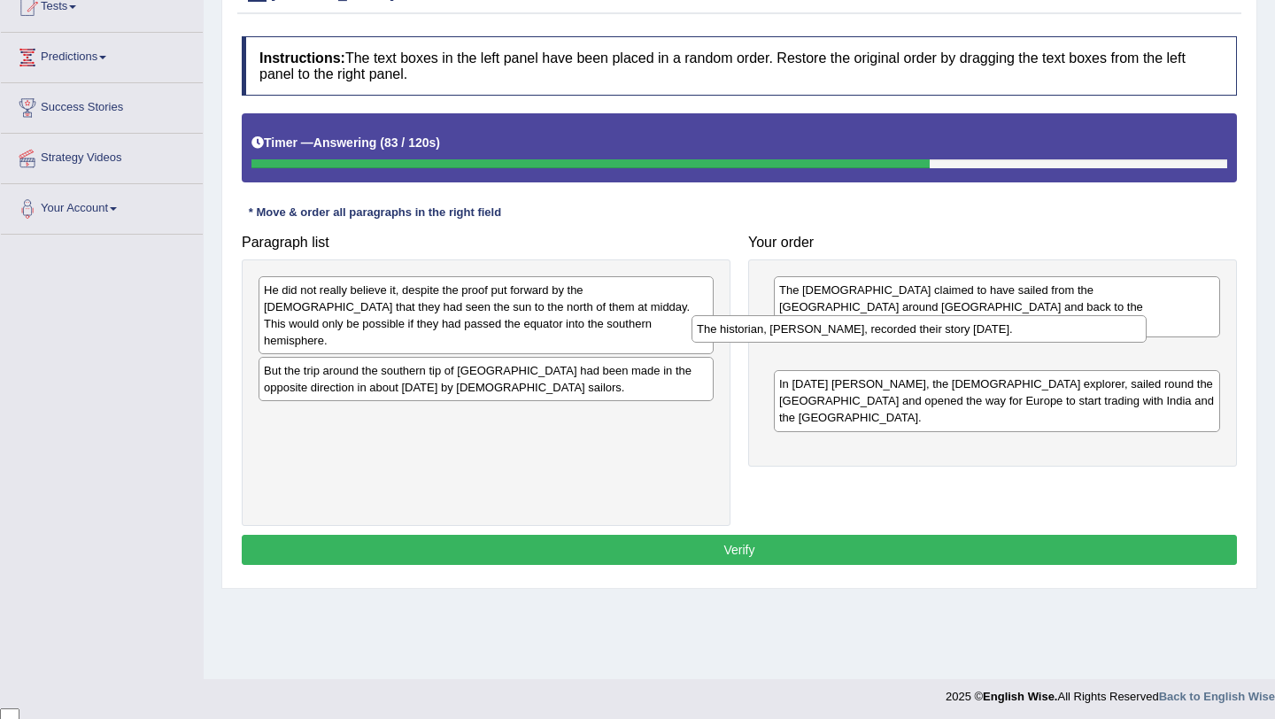
drag, startPoint x: 608, startPoint y: 353, endPoint x: 1042, endPoint y: 328, distance: 434.5
click at [1042, 328] on div "The historian, [PERSON_NAME], recorded their story [DATE]." at bounding box center [918, 328] width 455 height 27
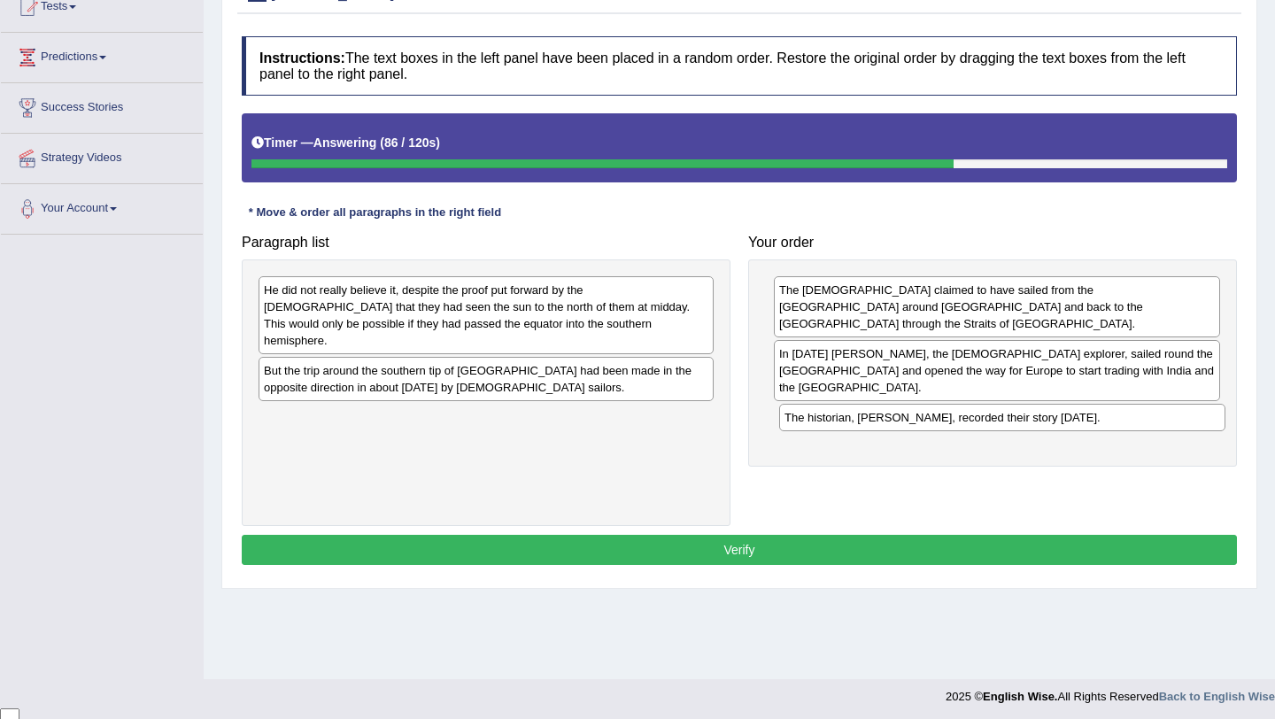
drag, startPoint x: 829, startPoint y: 336, endPoint x: 835, endPoint y: 384, distance: 49.1
click at [836, 405] on div "The historian, [PERSON_NAME], recorded their story [DATE]." at bounding box center [1002, 417] width 446 height 27
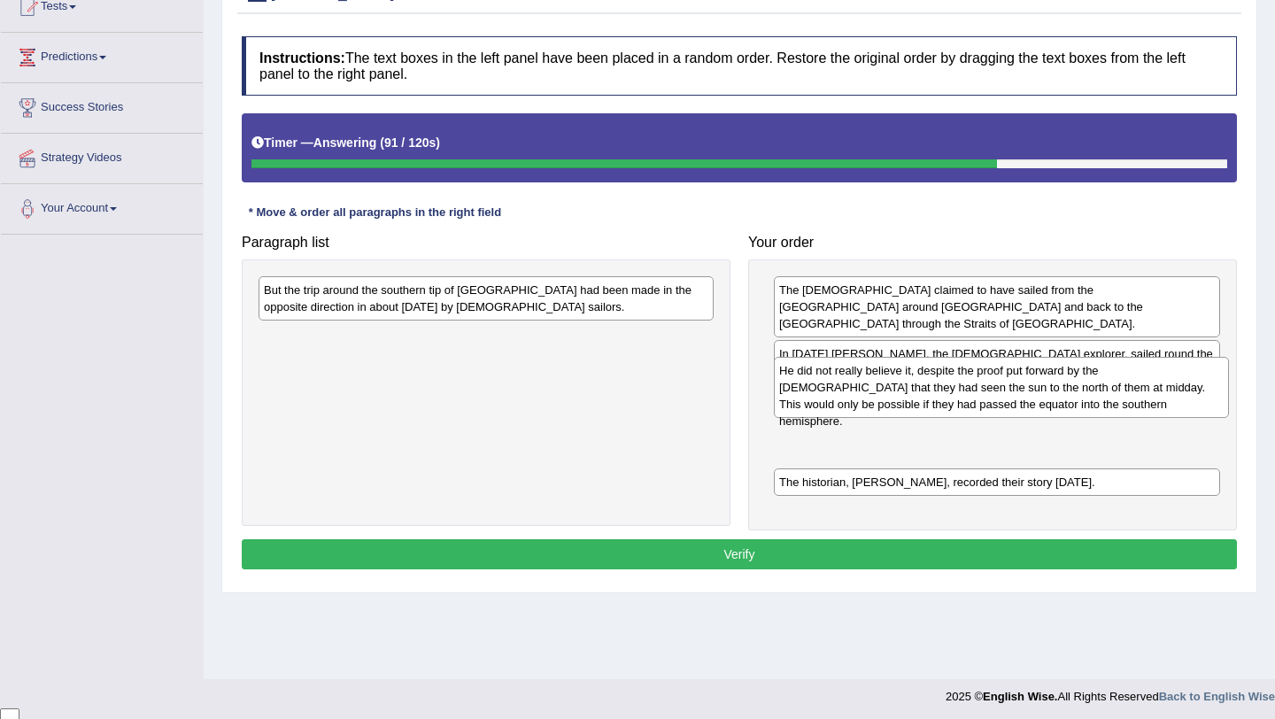
drag, startPoint x: 467, startPoint y: 310, endPoint x: 980, endPoint y: 389, distance: 518.7
click at [980, 389] on div "He did not really believe it, despite the proof put forward by the [DEMOGRAPHIC…" at bounding box center [1001, 387] width 455 height 61
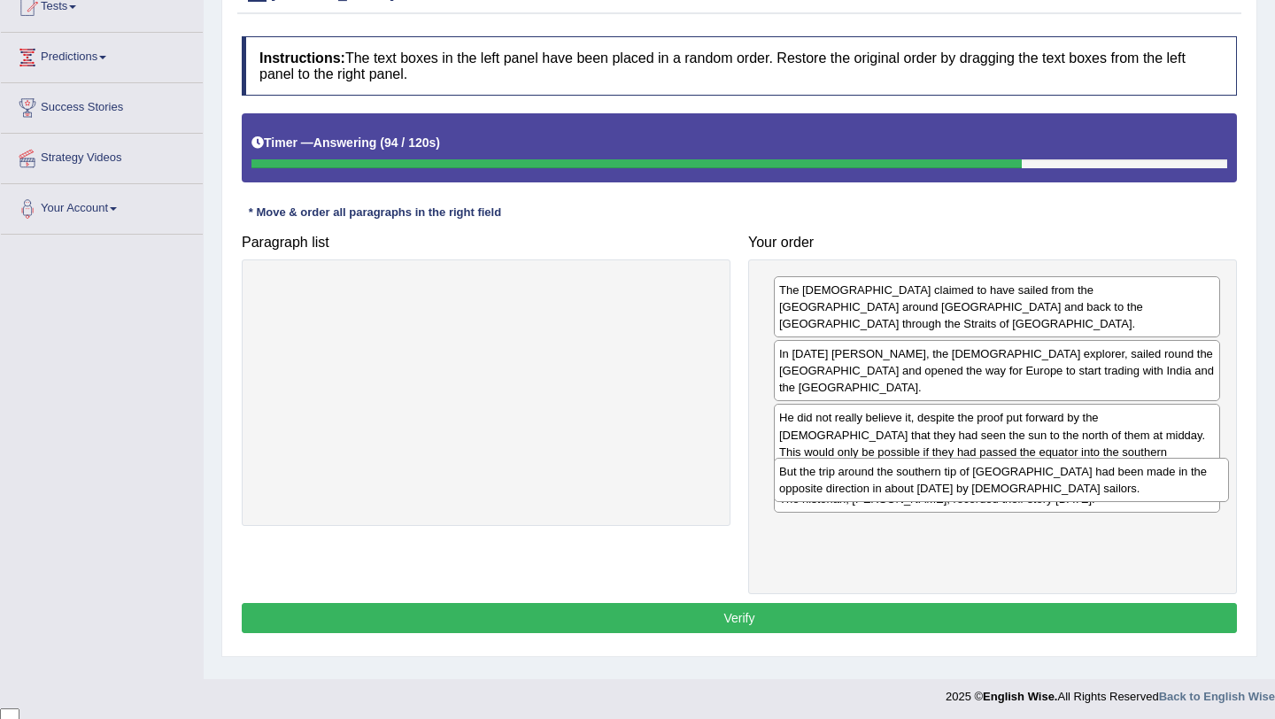
drag, startPoint x: 586, startPoint y: 297, endPoint x: 1100, endPoint y: 479, distance: 544.6
click at [1100, 479] on div "But the trip around the southern tip of [GEOGRAPHIC_DATA] had been made in the …" at bounding box center [1001, 480] width 455 height 44
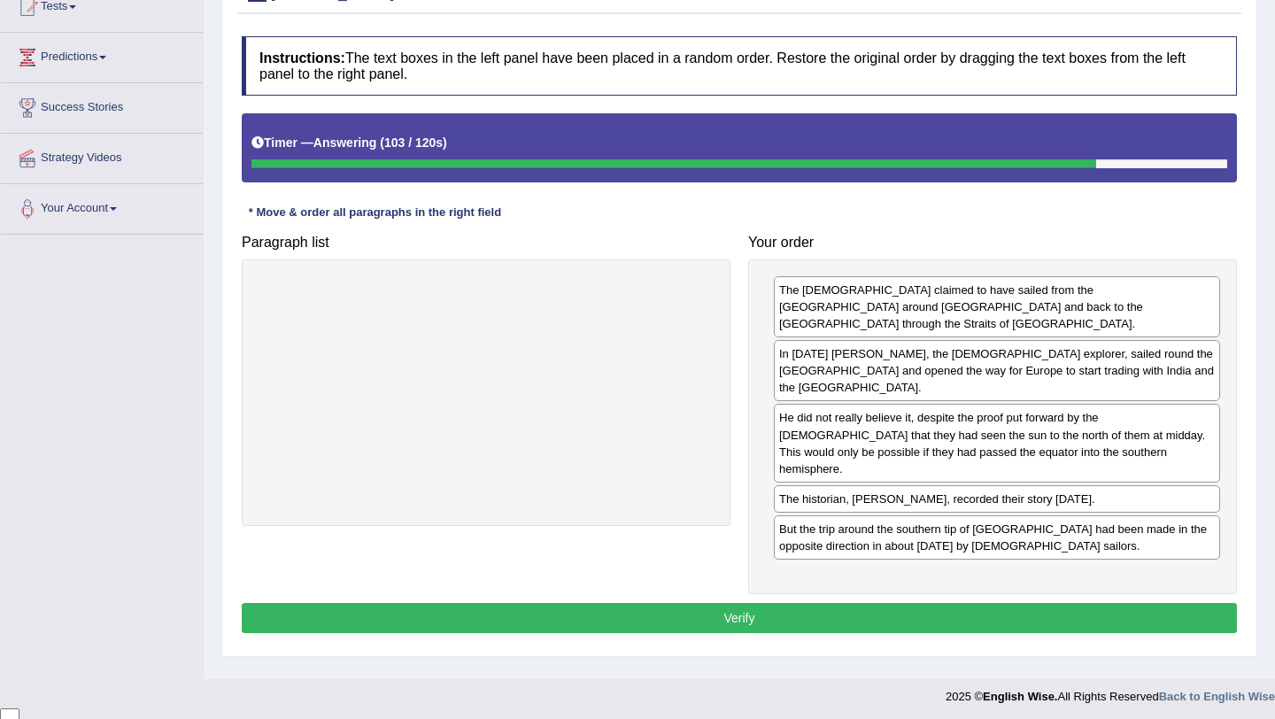
click at [1013, 603] on button "Verify" at bounding box center [739, 618] width 995 height 30
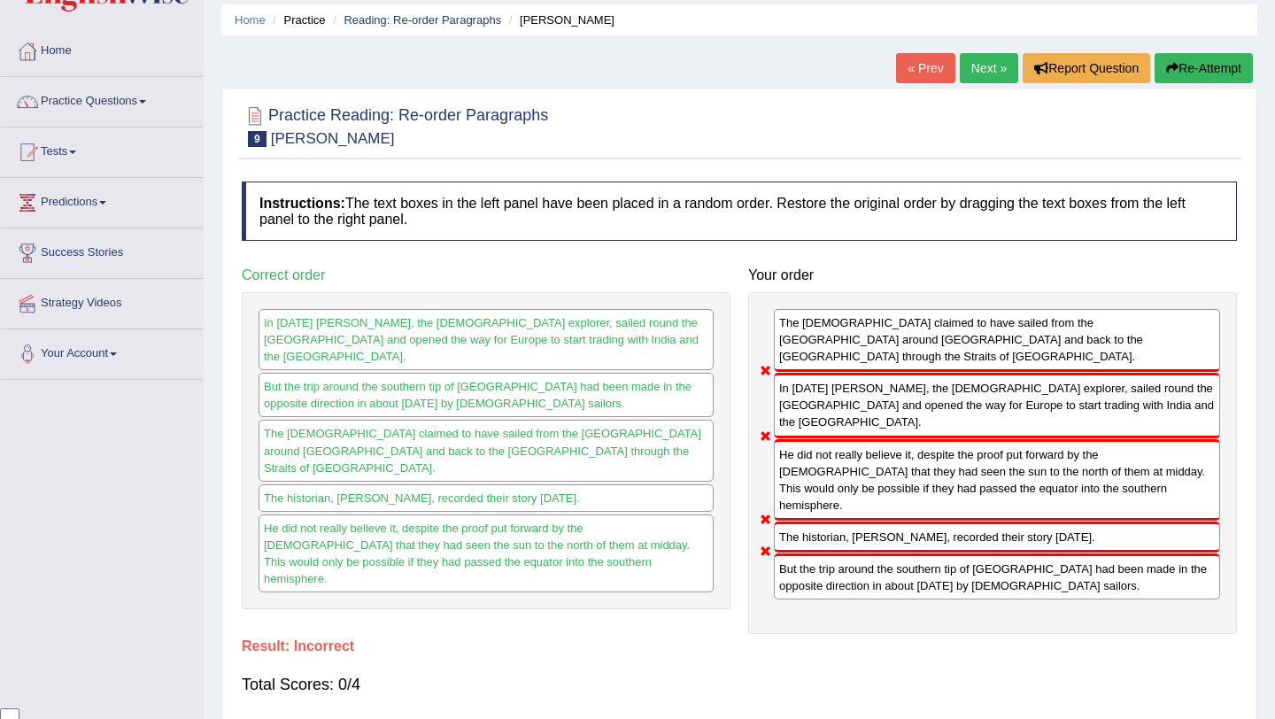
scroll to position [0, 0]
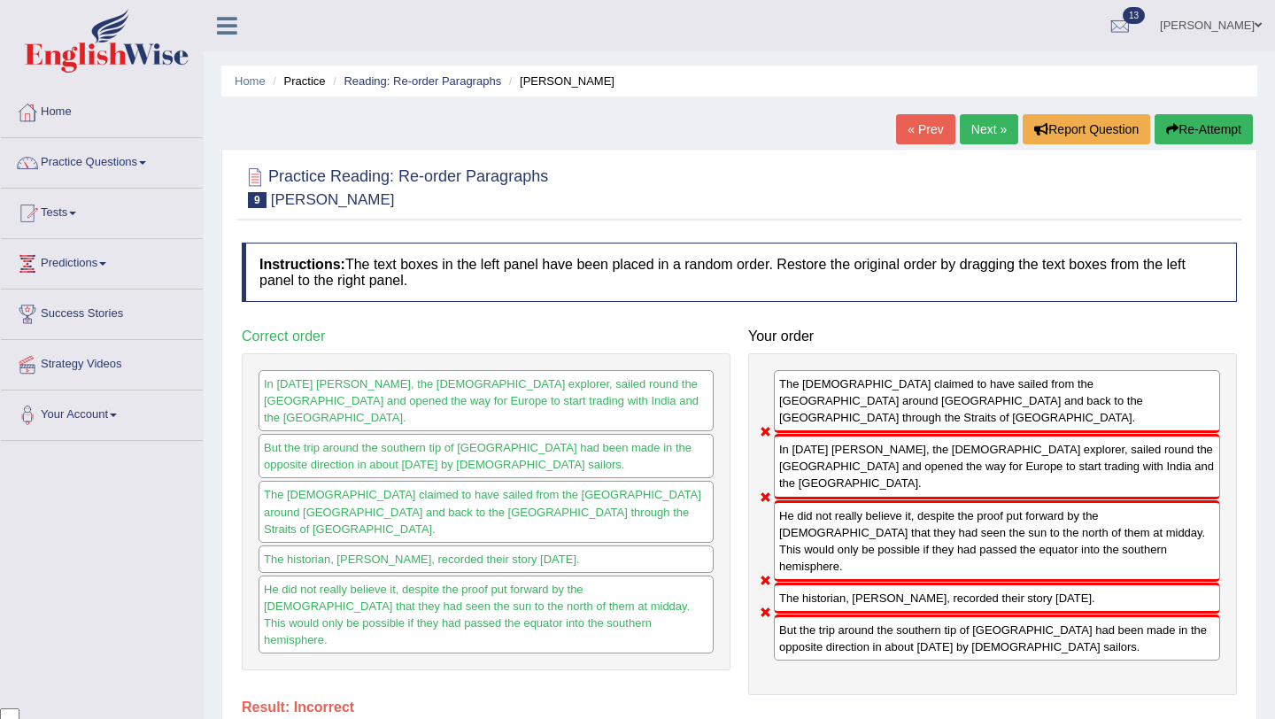
click at [1226, 122] on button "Re-Attempt" at bounding box center [1204, 129] width 98 height 30
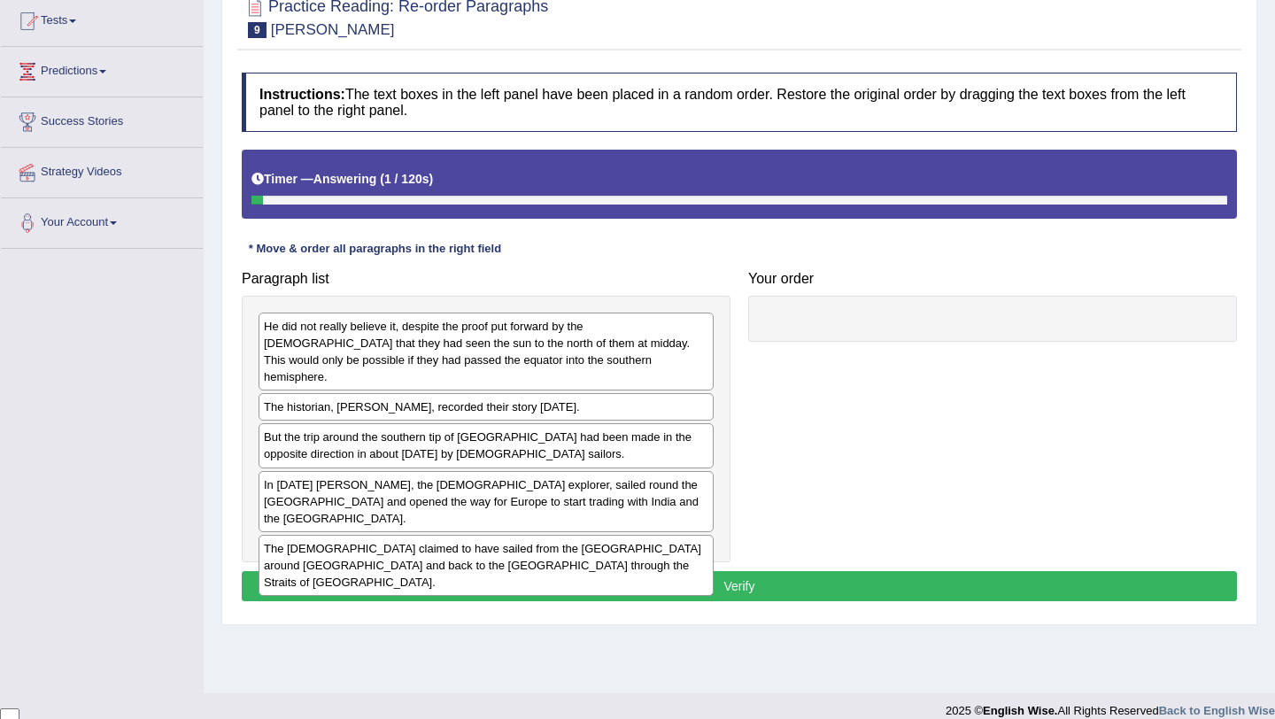
scroll to position [211, 0]
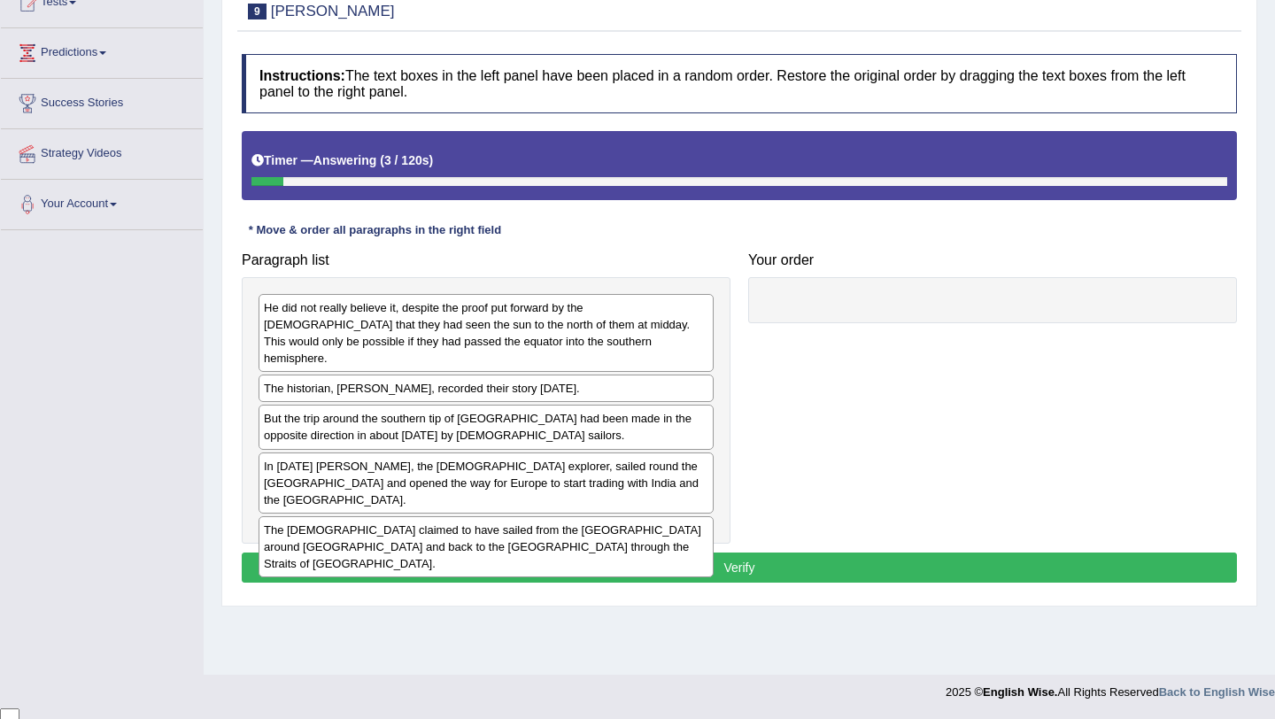
click at [594, 529] on div "He did not really believe it, despite the proof put forward by the [DEMOGRAPHIC…" at bounding box center [486, 410] width 489 height 266
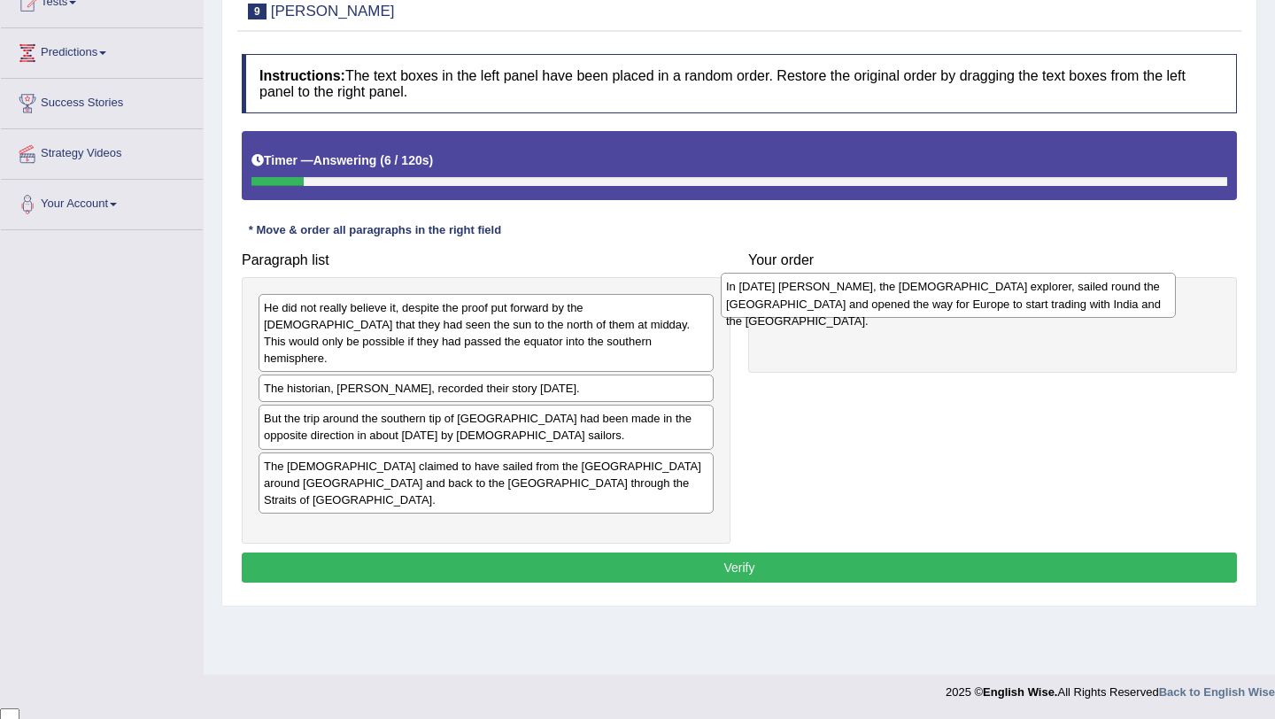
drag, startPoint x: 627, startPoint y: 458, endPoint x: 1101, endPoint y: 298, distance: 499.8
click at [1101, 298] on div "In [DATE] [PERSON_NAME], the [DEMOGRAPHIC_DATA] explorer, sailed round the [GEO…" at bounding box center [948, 295] width 455 height 44
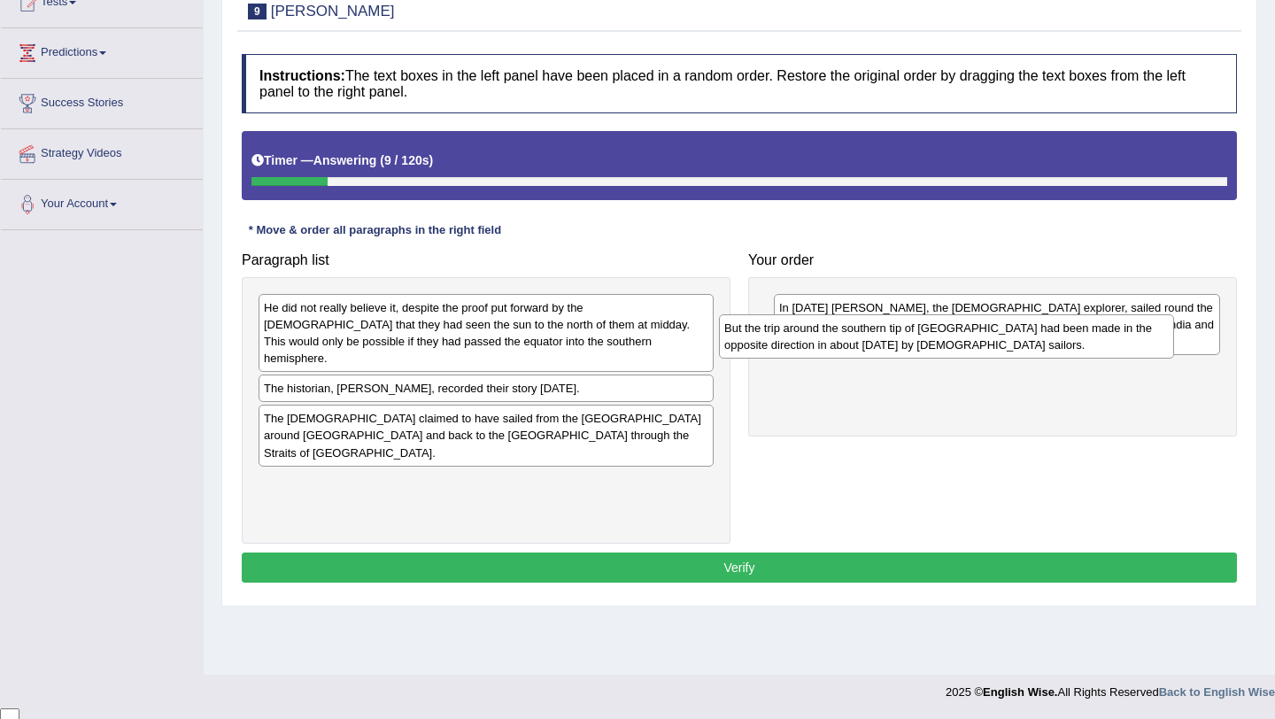
drag, startPoint x: 630, startPoint y: 407, endPoint x: 1119, endPoint y: 334, distance: 494.2
click at [1118, 334] on div "But the trip around the southern tip of [GEOGRAPHIC_DATA] had been made in the …" at bounding box center [946, 336] width 455 height 44
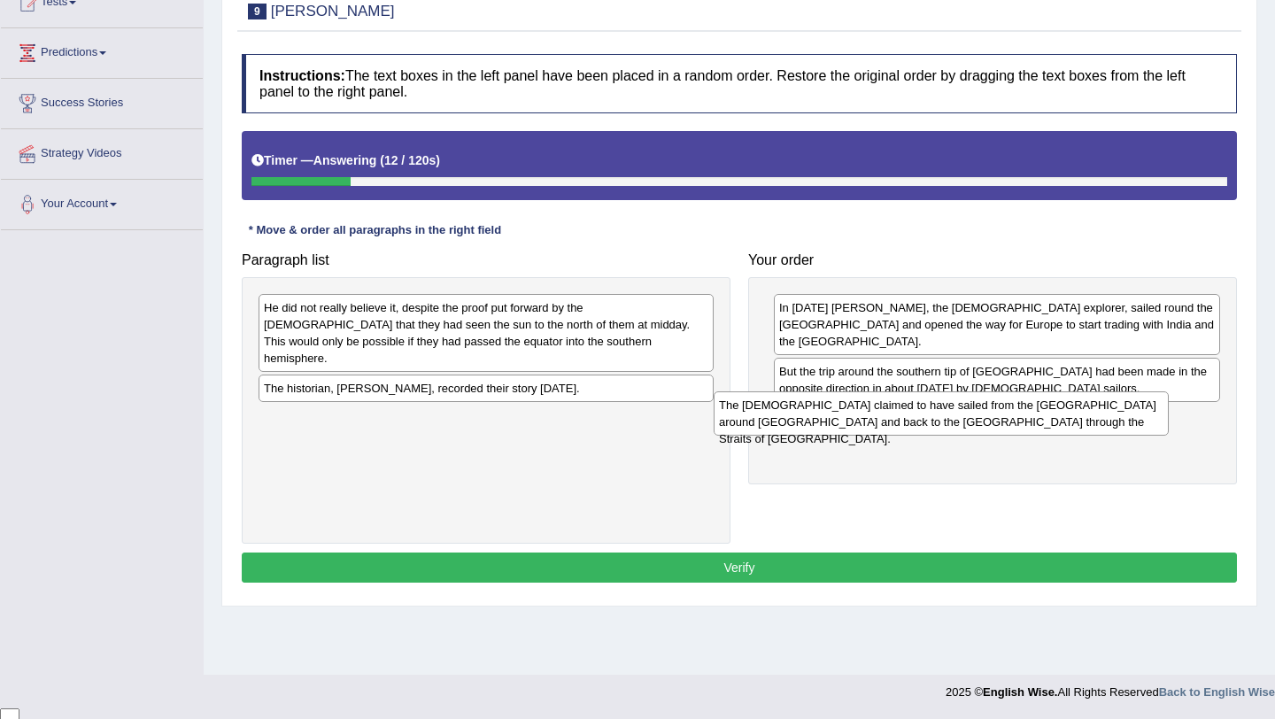
drag, startPoint x: 629, startPoint y: 409, endPoint x: 1093, endPoint y: 406, distance: 464.8
click at [1093, 406] on div "The [DEMOGRAPHIC_DATA] claimed to have sailed from the [GEOGRAPHIC_DATA] around…" at bounding box center [941, 413] width 455 height 44
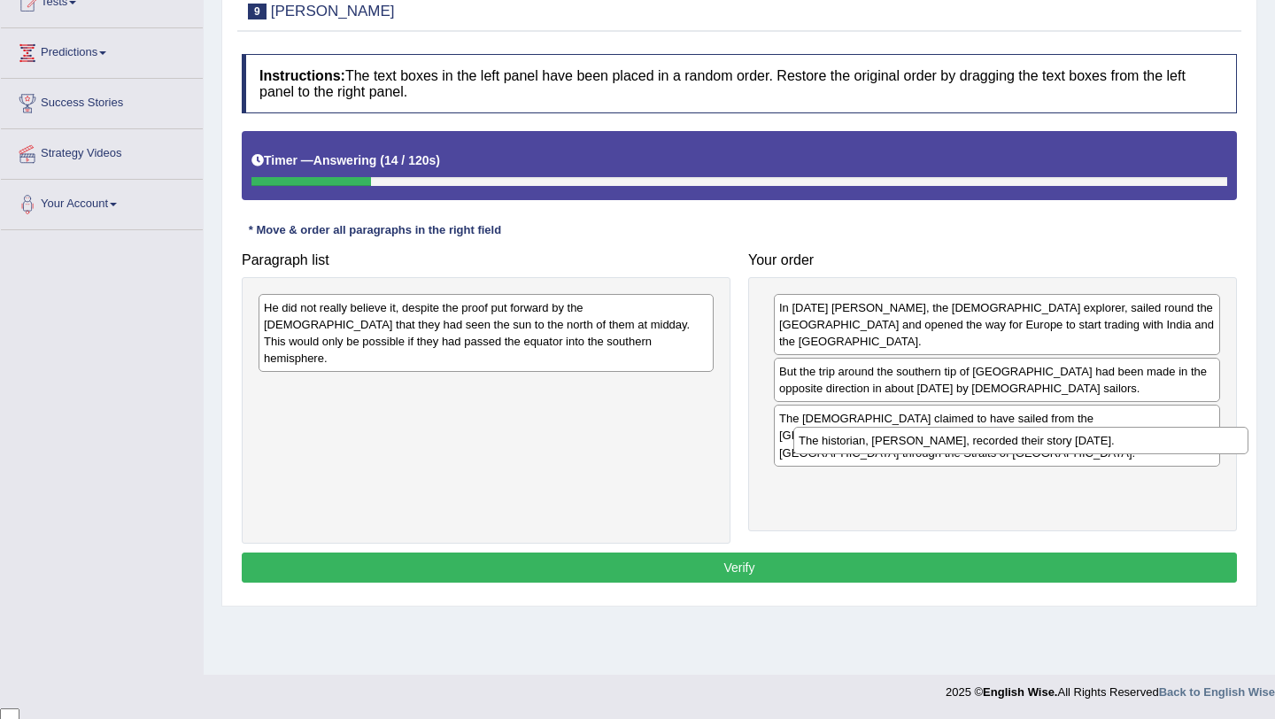
drag, startPoint x: 625, startPoint y: 377, endPoint x: 1182, endPoint y: 435, distance: 559.9
click at [1182, 436] on div "The historian, [PERSON_NAME], recorded their story [DATE]." at bounding box center [1020, 440] width 455 height 27
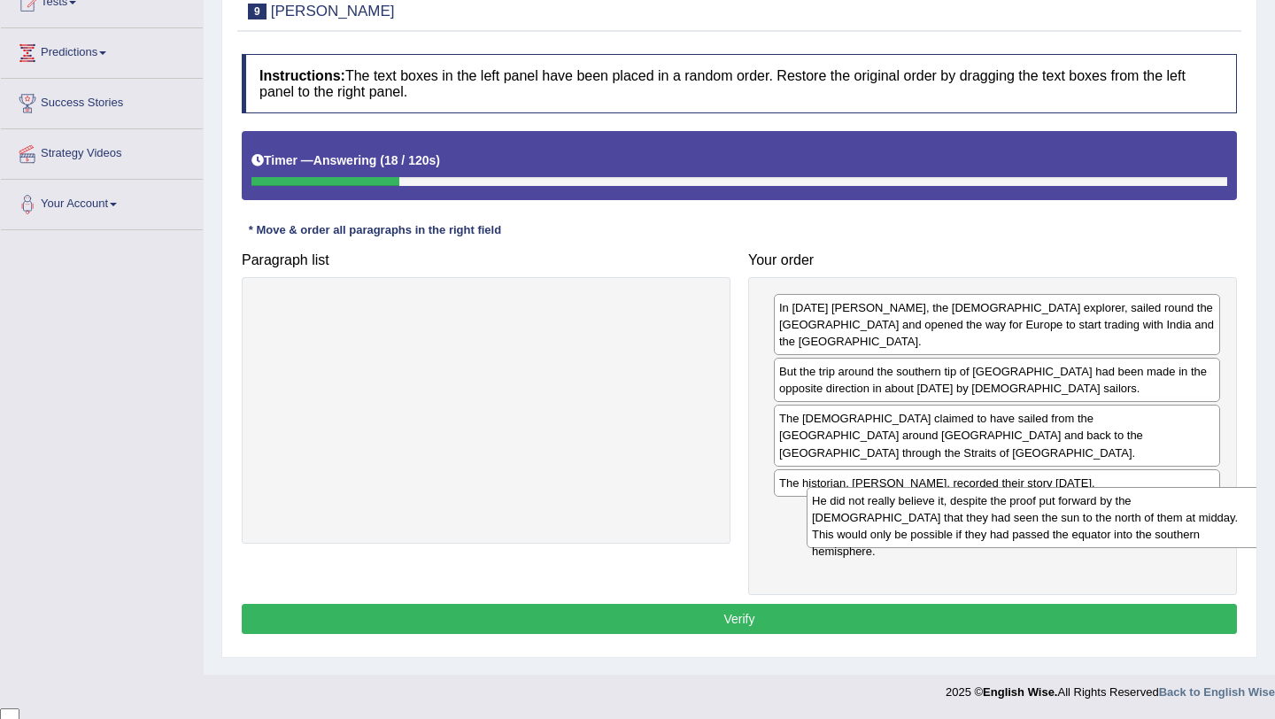
drag, startPoint x: 622, startPoint y: 317, endPoint x: 1167, endPoint y: 489, distance: 571.8
click at [1168, 490] on div "He did not really believe it, despite the proof put forward by the [DEMOGRAPHIC…" at bounding box center [1034, 517] width 455 height 61
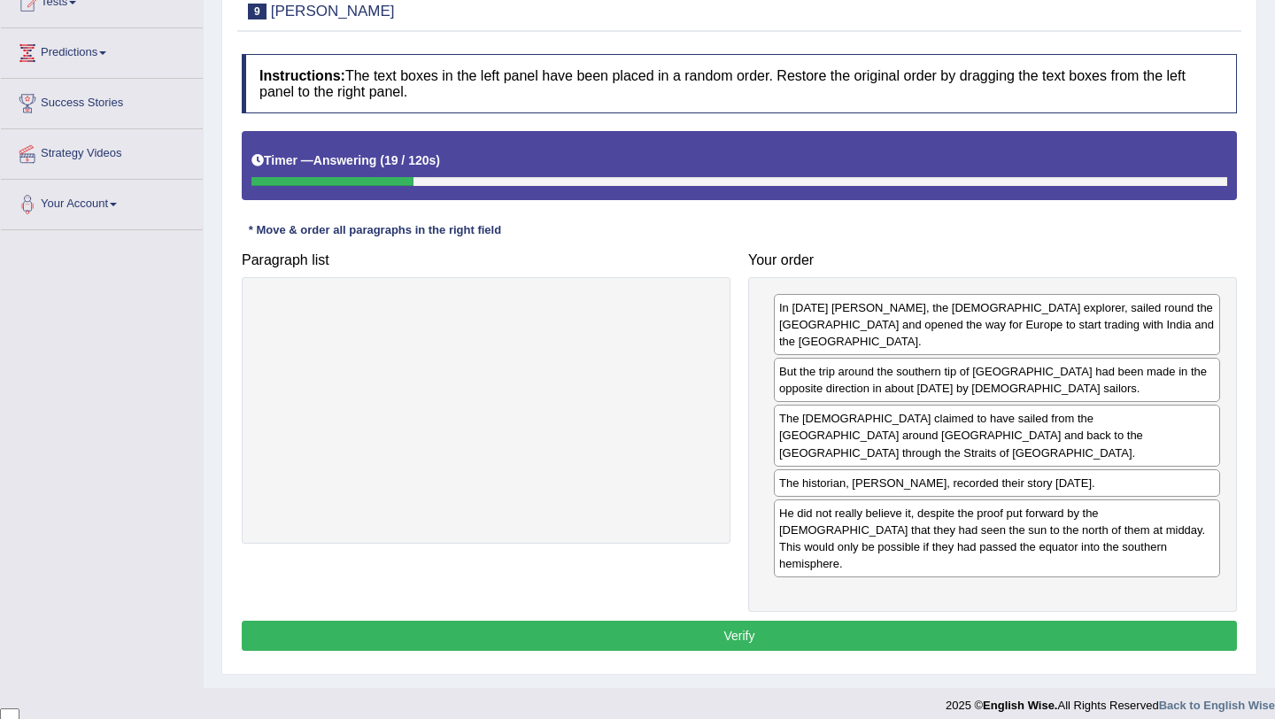
click at [1039, 605] on div "Instructions: The text boxes in the left panel have been placed in a random ord…" at bounding box center [739, 355] width 1004 height 620
click at [1036, 621] on button "Verify" at bounding box center [739, 636] width 995 height 30
